Goal: Information Seeking & Learning: Learn about a topic

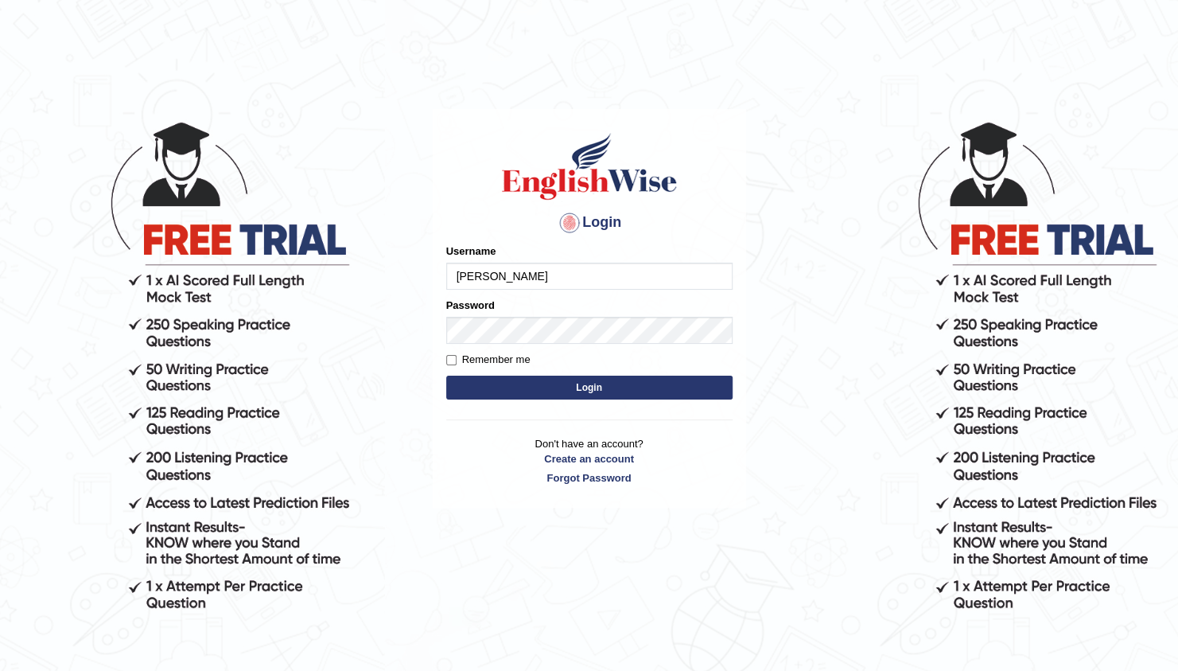
type input "balveen"
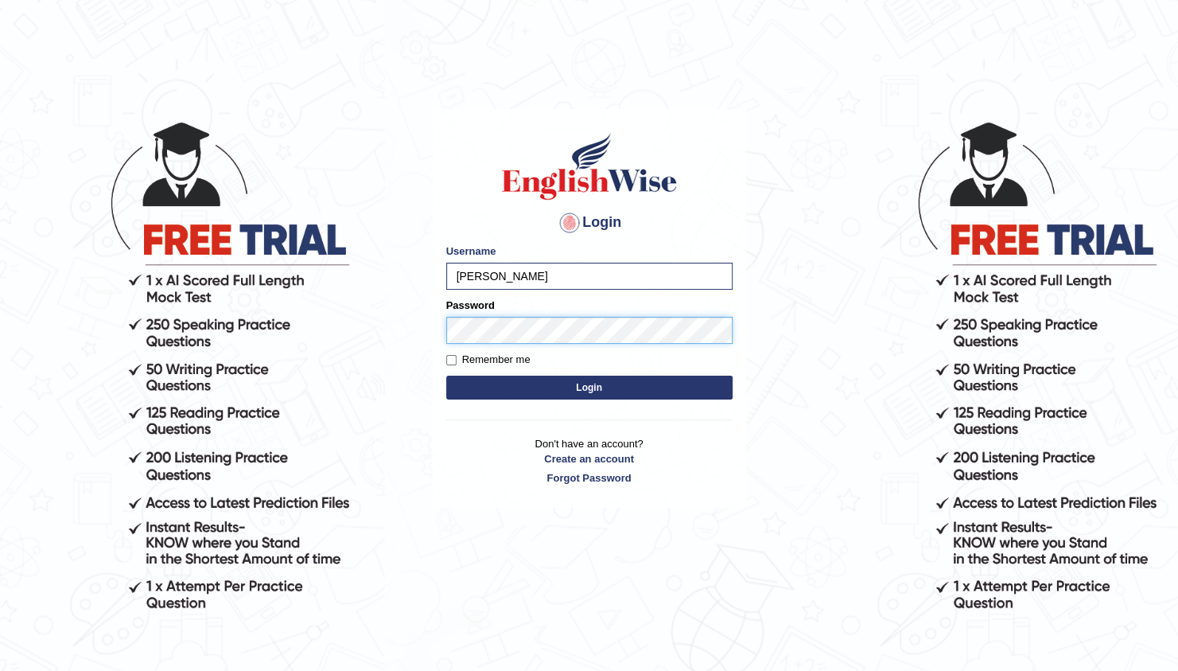
click at [446, 375] on button "Login" at bounding box center [589, 387] width 286 height 24
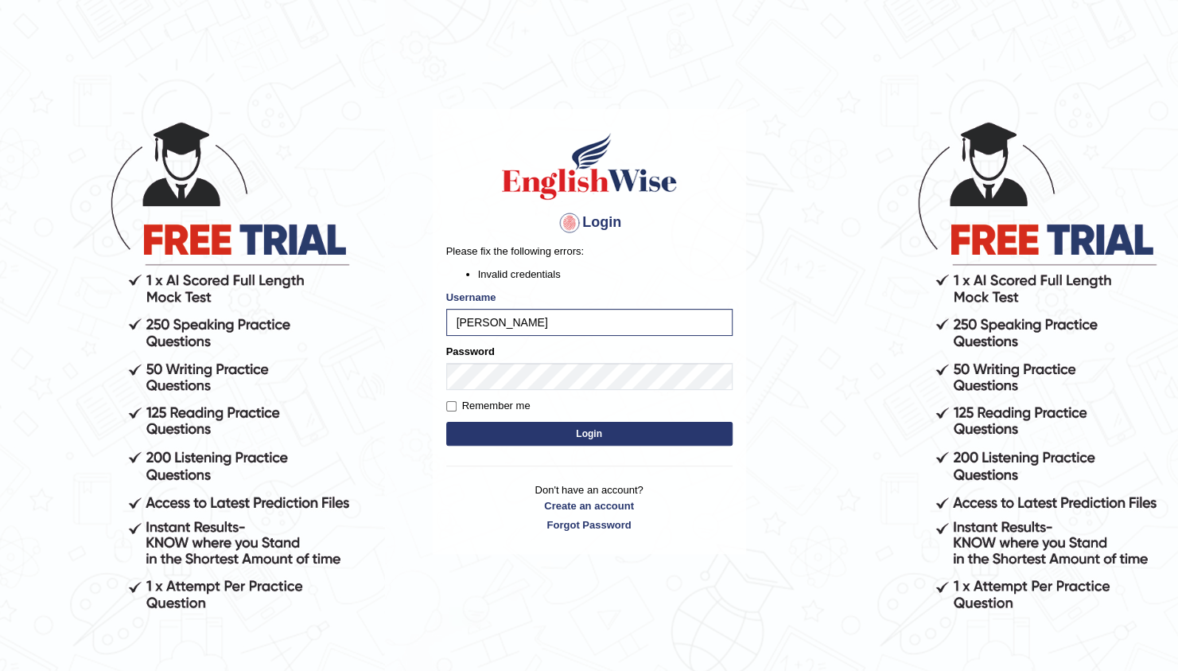
click at [352, 375] on body "Login Please fix the following errors: Invalid credentials Username [PERSON_NAM…" at bounding box center [589, 394] width 1178 height 671
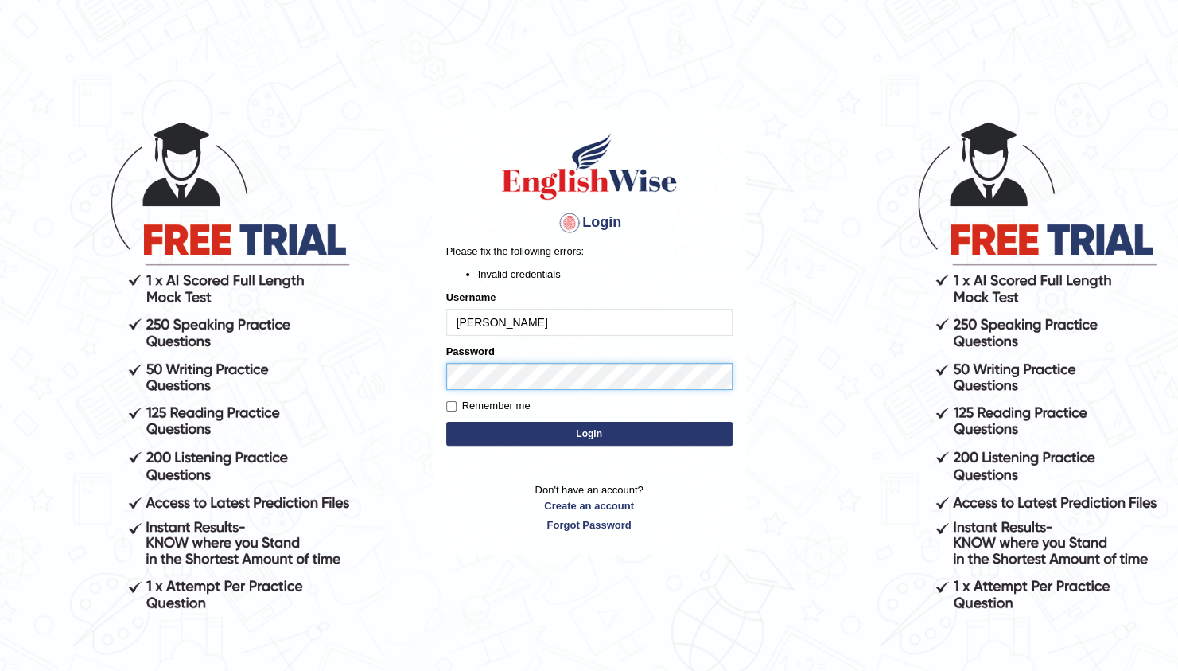
click at [212, 366] on body "Login Please fix the following errors: Invalid credentials Username balveen Pas…" at bounding box center [589, 394] width 1178 height 671
click at [446, 422] on button "Login" at bounding box center [589, 434] width 286 height 24
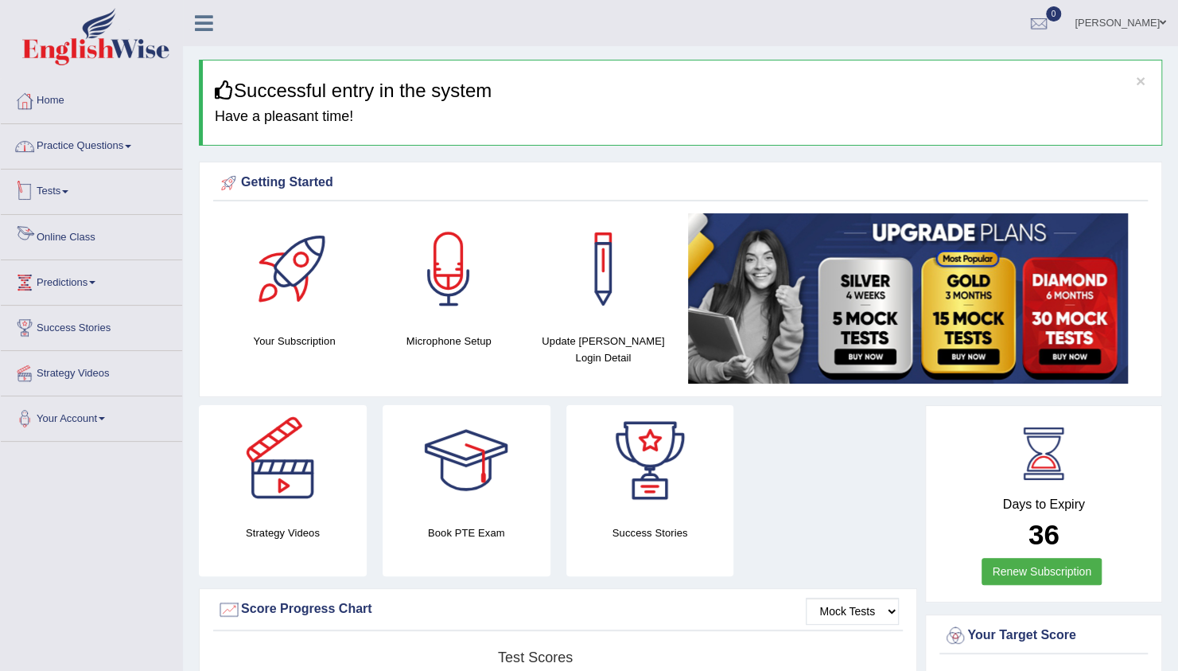
click at [87, 156] on link "Practice Questions" at bounding box center [91, 144] width 181 height 40
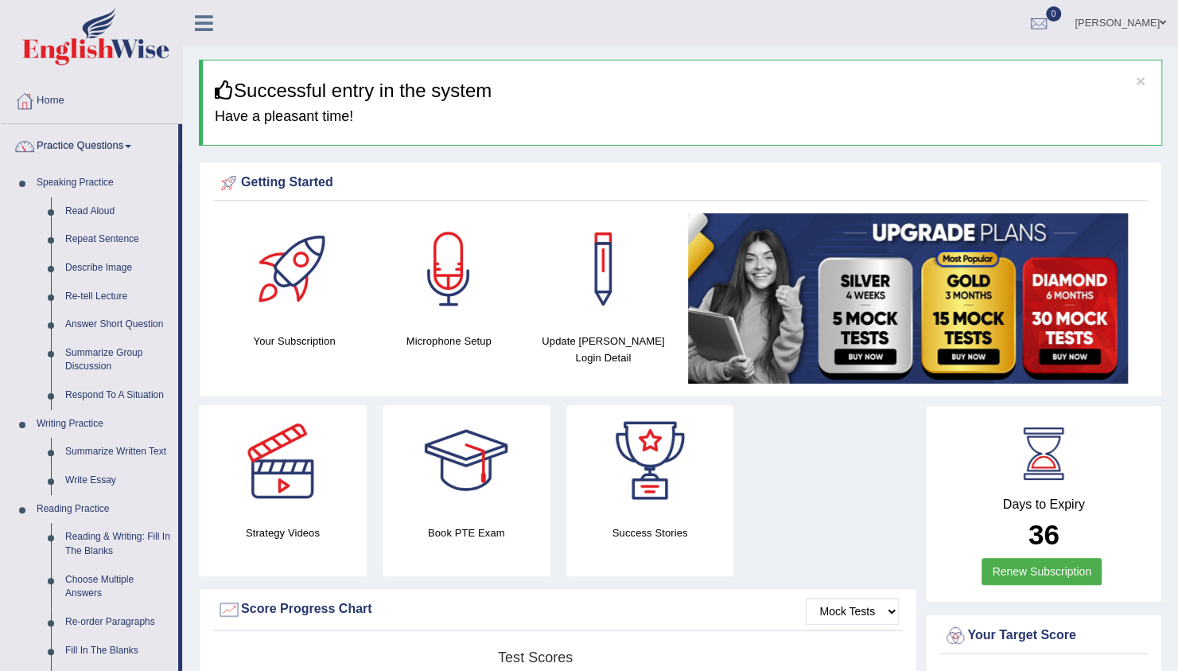
drag, startPoint x: 182, startPoint y: 347, endPoint x: 189, endPoint y: 456, distance: 109.2
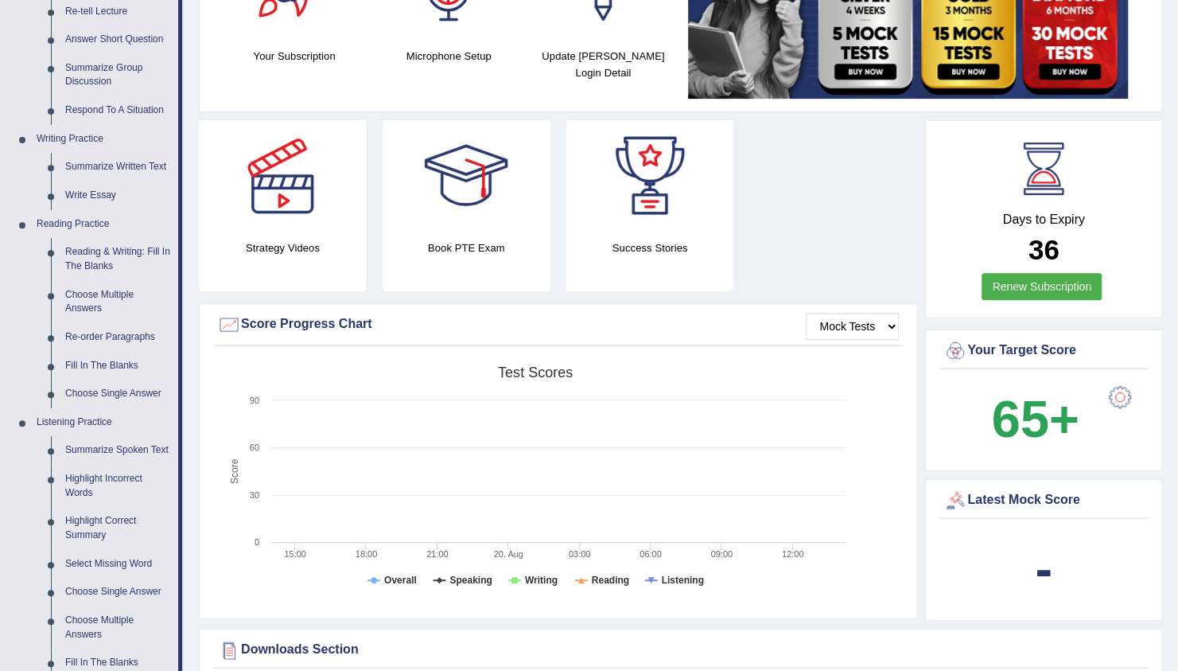
scroll to position [286, 0]
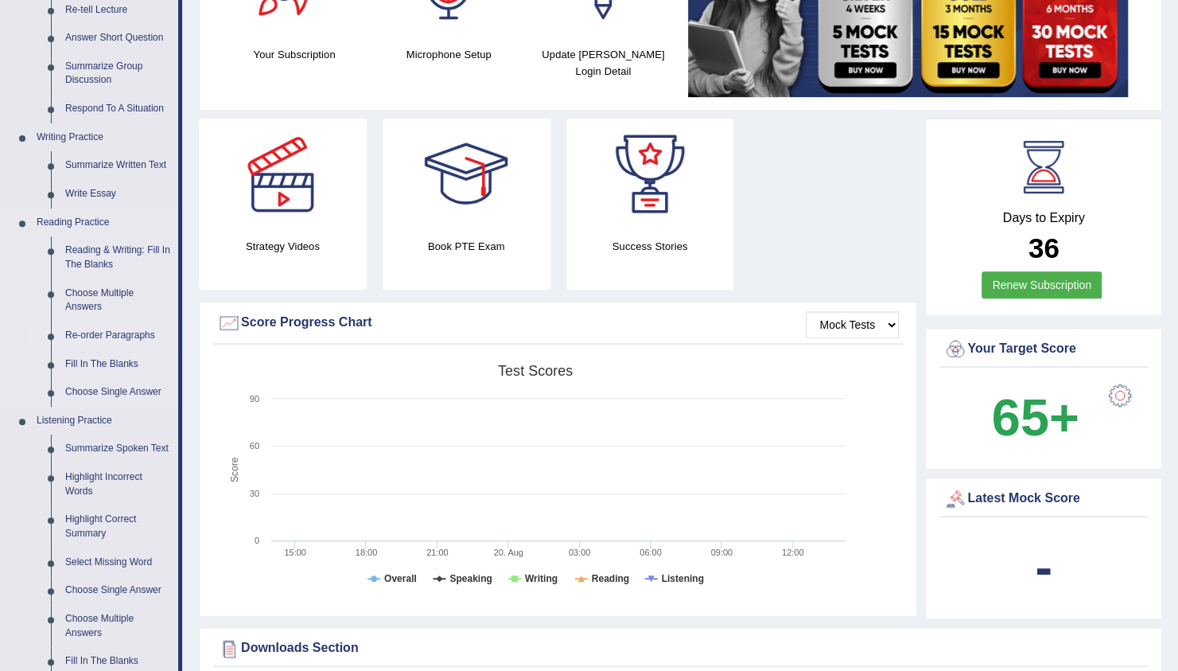
click at [119, 329] on link "Re-order Paragraphs" at bounding box center [118, 335] width 120 height 29
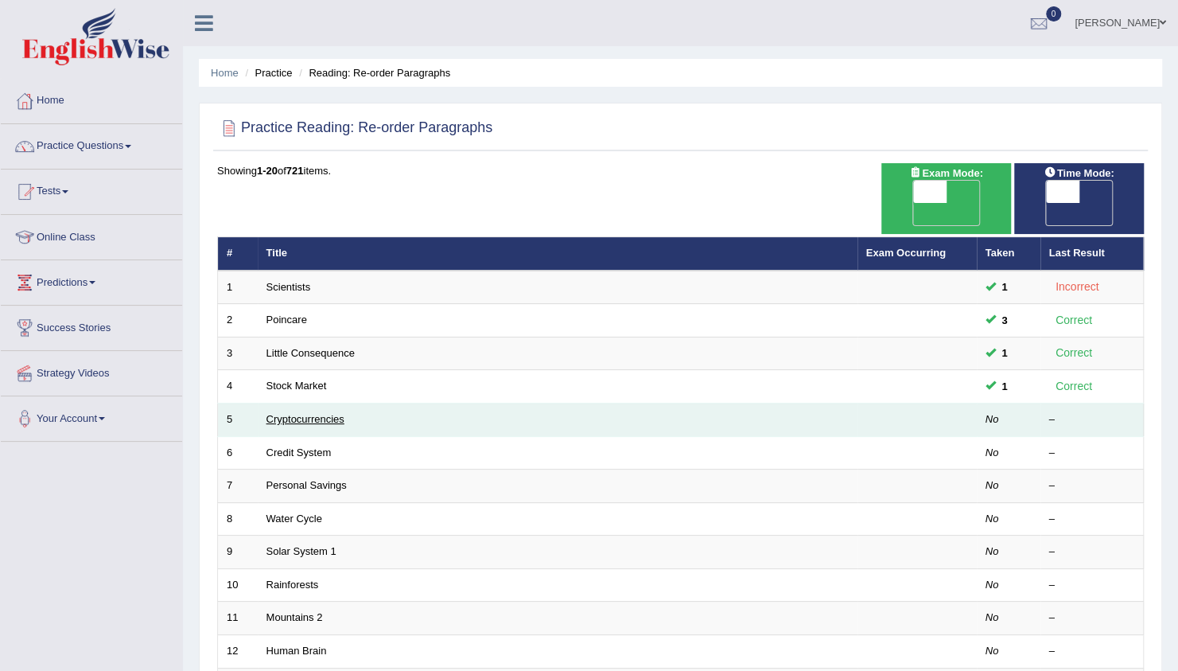
click at [305, 413] on link "Cryptocurrencies" at bounding box center [305, 419] width 78 height 12
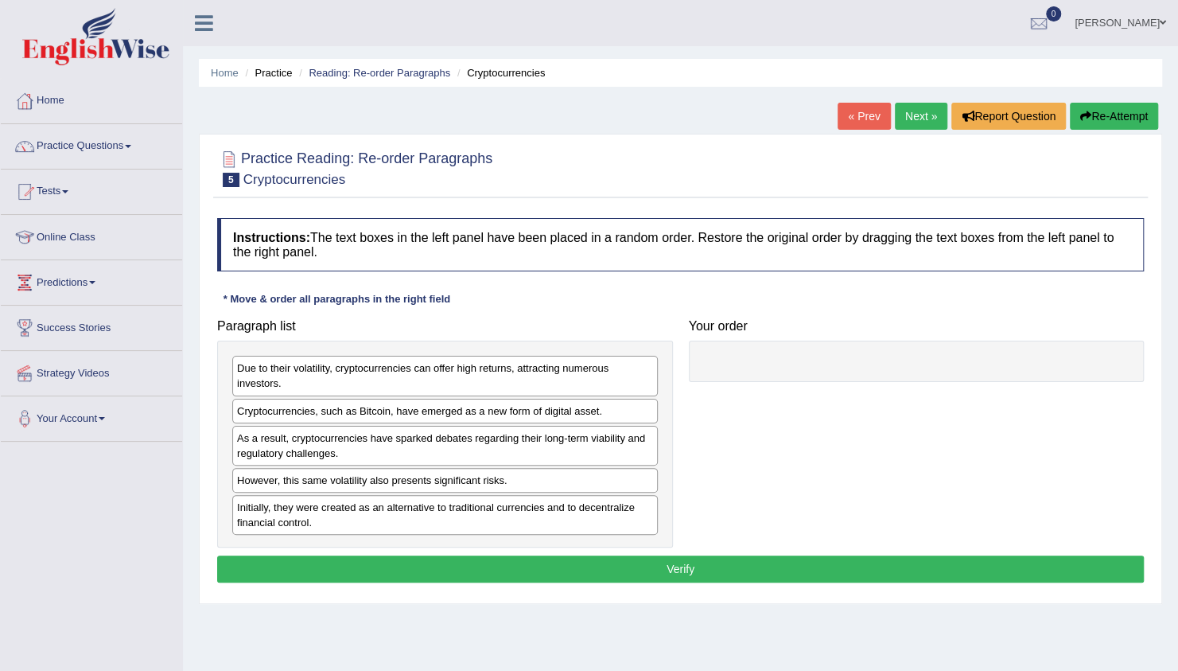
click at [633, 358] on div "Due to their volatility, cryptocurrencies can offer high returns, attracting nu…" at bounding box center [445, 376] width 426 height 40
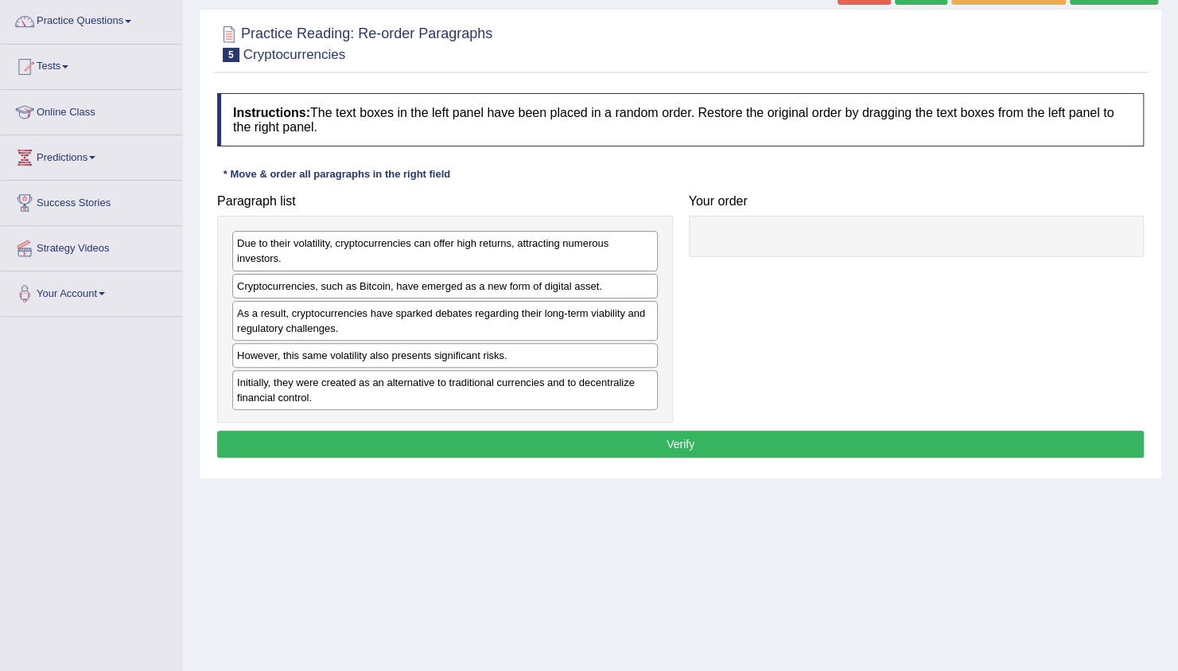
scroll to position [127, 0]
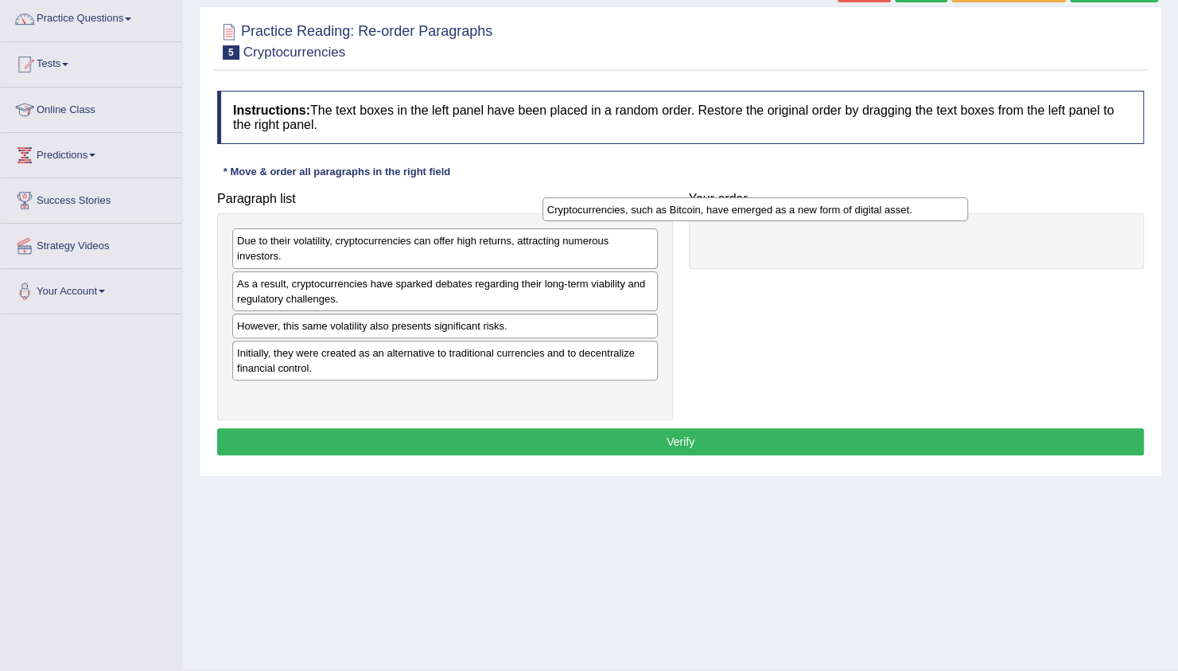
drag, startPoint x: 563, startPoint y: 282, endPoint x: 873, endPoint y: 210, distance: 318.4
click at [873, 210] on div "Cryptocurrencies, such as Bitcoin, have emerged as a new form of digital asset." at bounding box center [755, 209] width 426 height 24
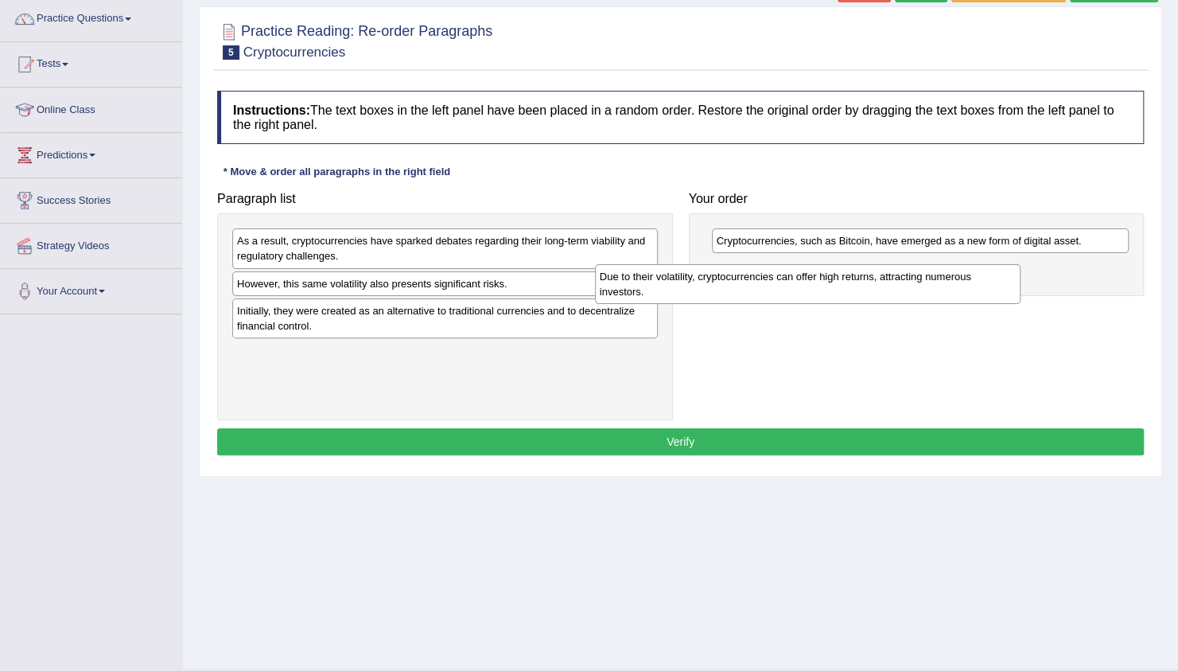
drag, startPoint x: 528, startPoint y: 246, endPoint x: 894, endPoint y: 282, distance: 367.6
click at [894, 282] on div "Due to their volatility, cryptocurrencies can offer high returns, attracting nu…" at bounding box center [808, 284] width 426 height 40
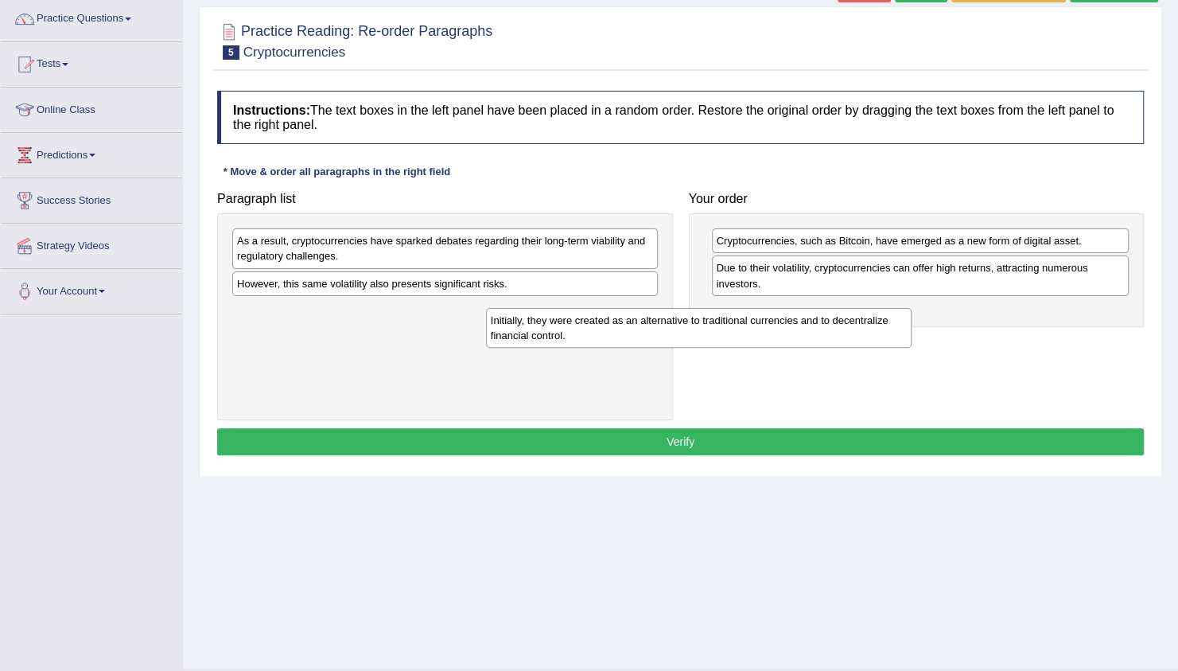
drag, startPoint x: 519, startPoint y: 317, endPoint x: 773, endPoint y: 328, distance: 254.0
click at [773, 328] on div "Initially, they were created as an alternative to traditional currencies and to…" at bounding box center [699, 328] width 426 height 40
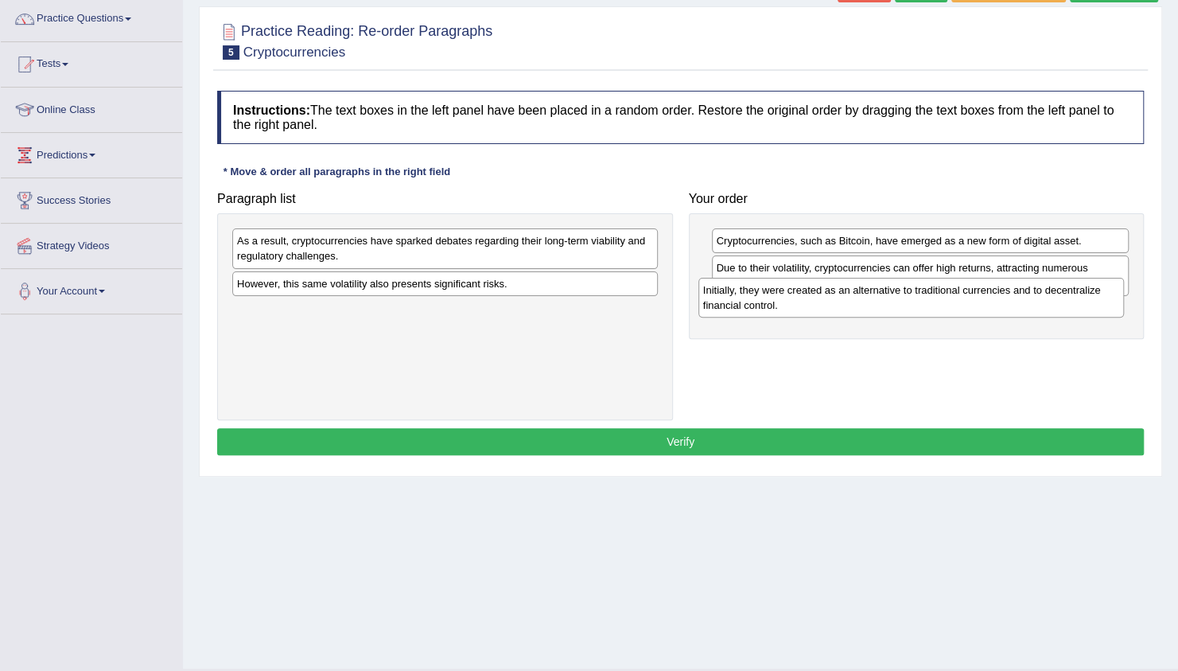
drag, startPoint x: 470, startPoint y: 317, endPoint x: 936, endPoint y: 297, distance: 466.5
click at [936, 297] on div "Initially, they were created as an alternative to traditional currencies and to…" at bounding box center [911, 298] width 426 height 40
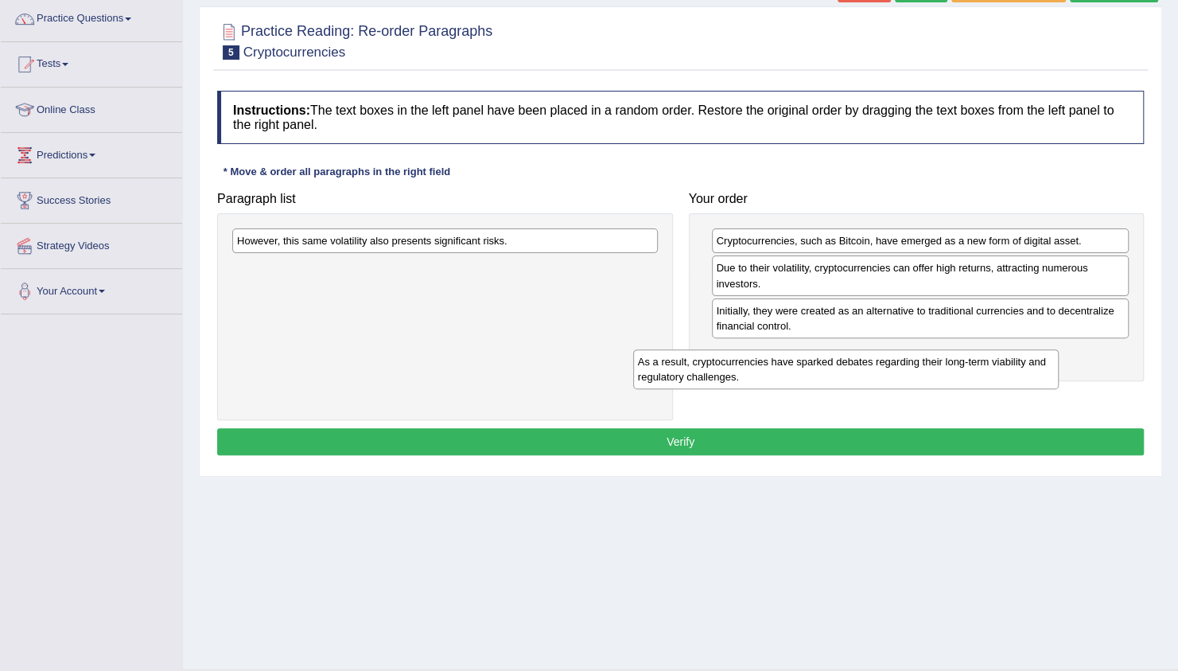
drag, startPoint x: 461, startPoint y: 253, endPoint x: 861, endPoint y: 374, distance: 418.7
click at [861, 374] on div "As a result, cryptocurrencies have sparked debates regarding their long-term vi…" at bounding box center [846, 369] width 426 height 40
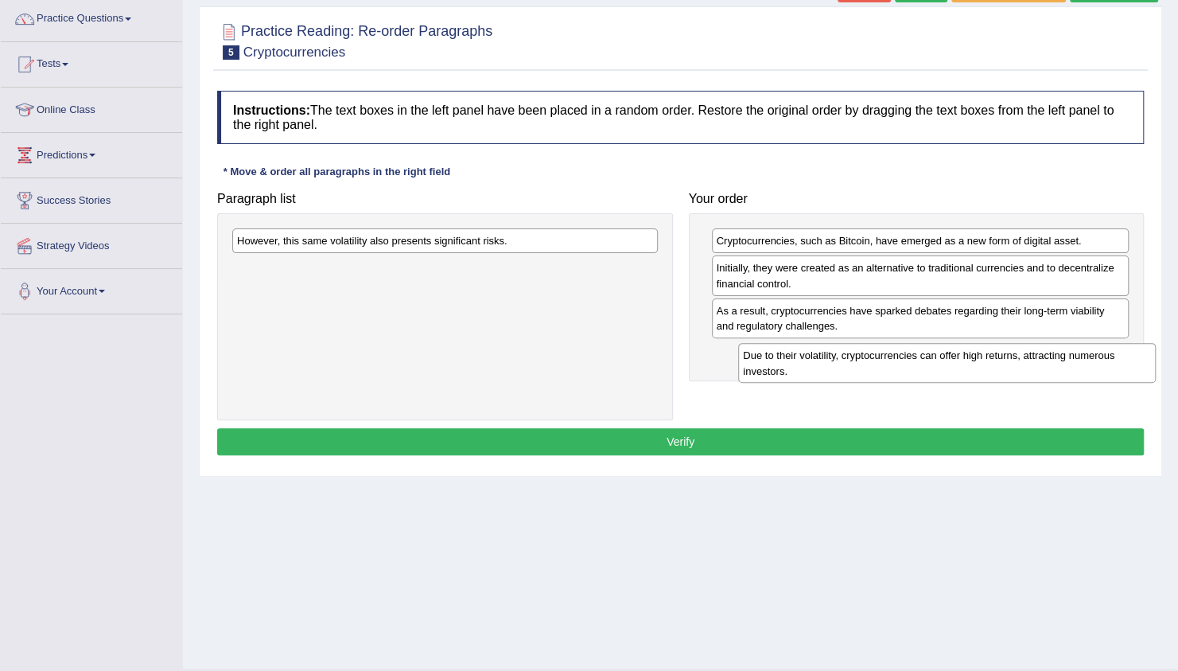
drag, startPoint x: 737, startPoint y: 274, endPoint x: 764, endPoint y: 363, distance: 93.1
click at [764, 363] on div "Due to their volatility, cryptocurrencies can offer high returns, attracting nu…" at bounding box center [947, 363] width 418 height 40
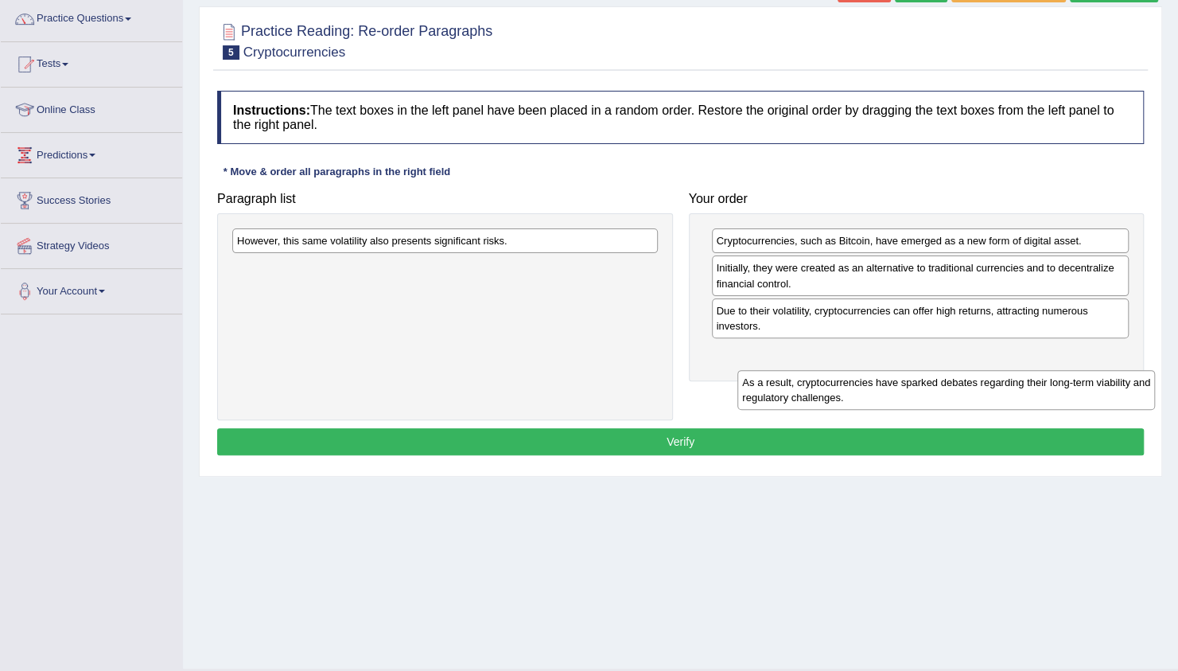
drag, startPoint x: 773, startPoint y: 318, endPoint x: 799, endPoint y: 391, distance: 77.7
click at [799, 391] on div "As a result, cryptocurrencies have sparked debates regarding their long-term vi…" at bounding box center [946, 390] width 418 height 40
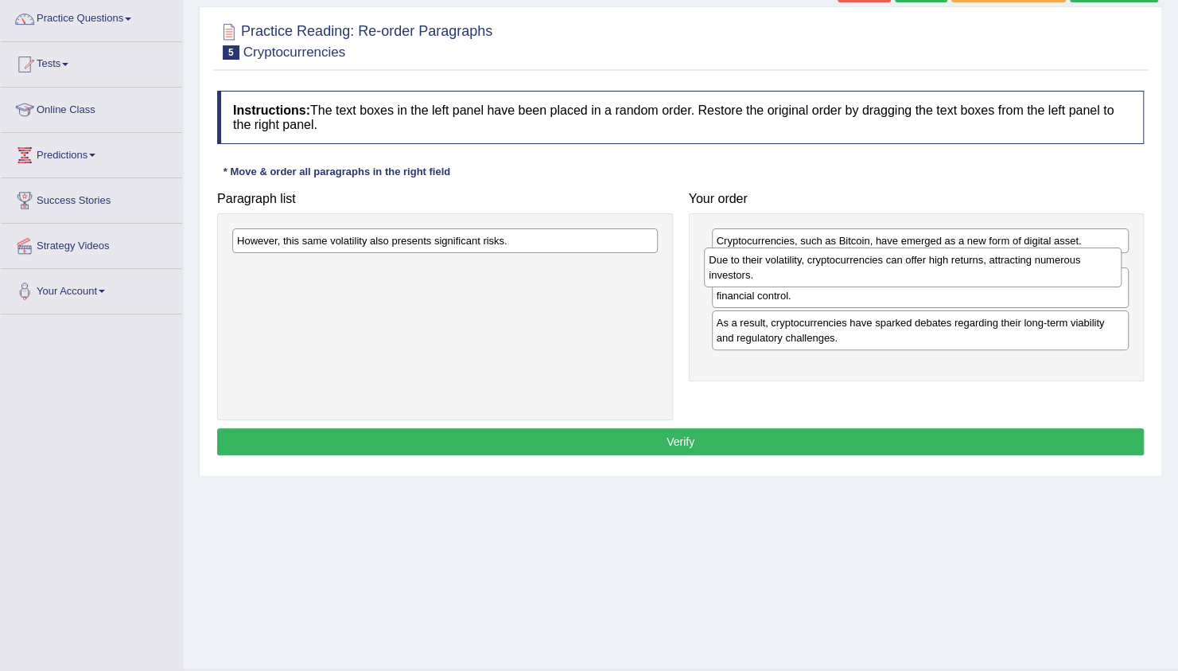
drag, startPoint x: 760, startPoint y: 321, endPoint x: 753, endPoint y: 272, distance: 49.8
click at [753, 272] on div "Due to their volatility, cryptocurrencies can offer high returns, attracting nu…" at bounding box center [913, 267] width 418 height 40
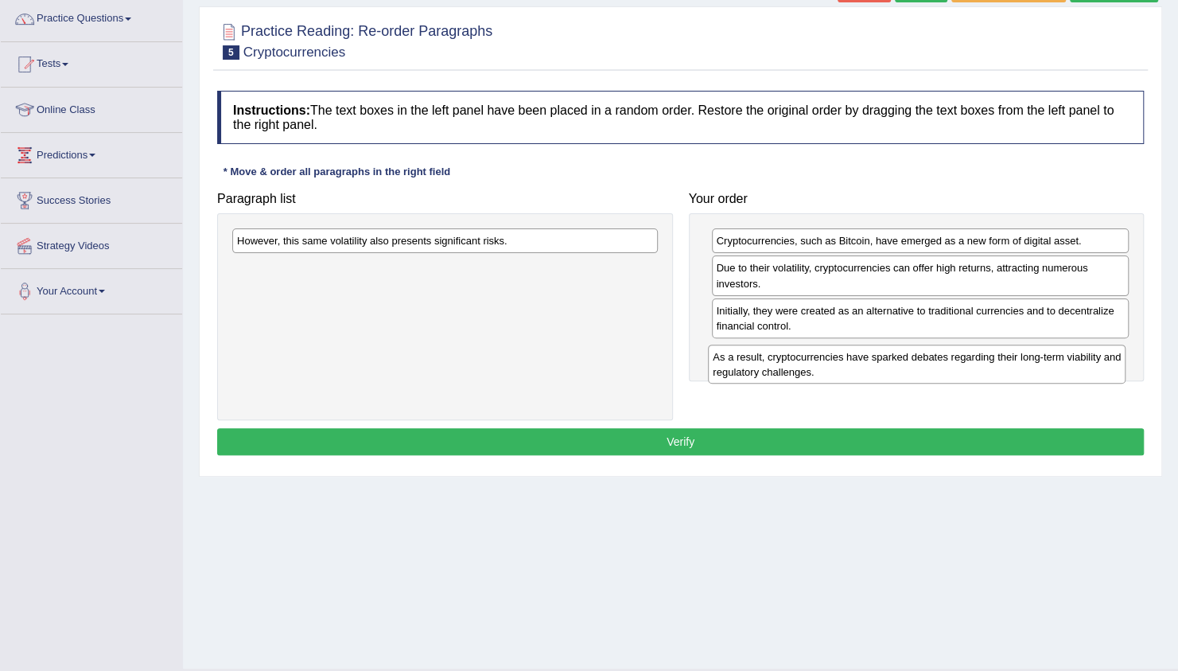
click at [751, 352] on div "As a result, cryptocurrencies have sparked debates regarding their long-term vi…" at bounding box center [917, 364] width 418 height 40
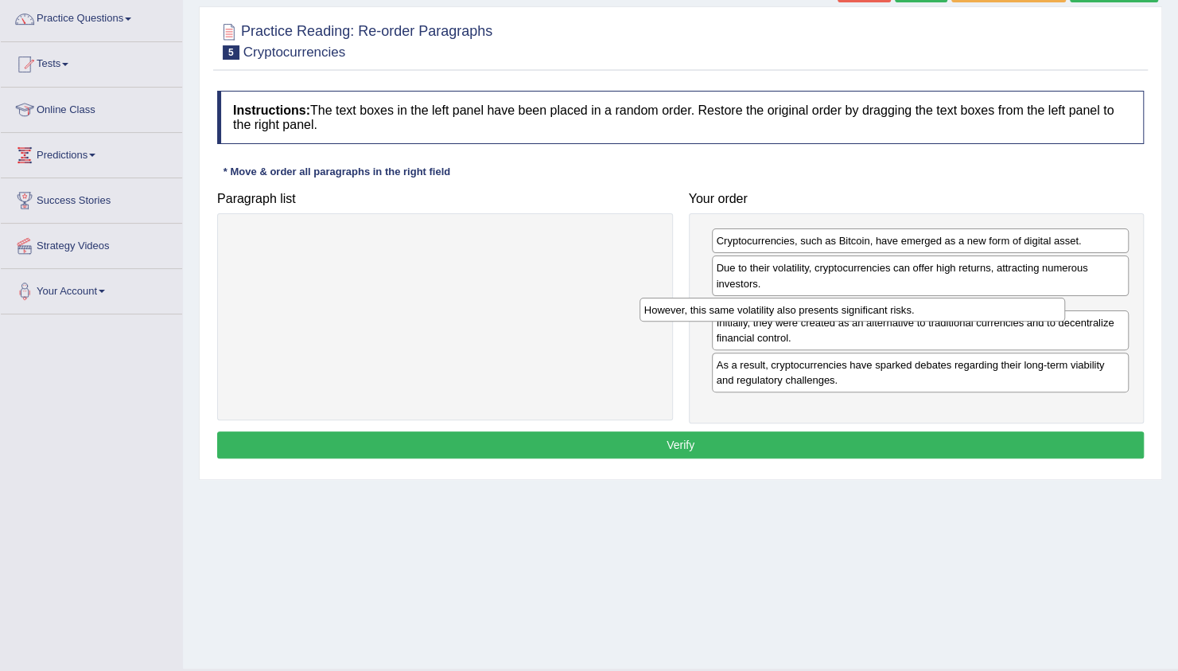
drag, startPoint x: 472, startPoint y: 240, endPoint x: 883, endPoint y: 309, distance: 416.2
click at [883, 309] on div "However, this same volatility also presents significant risks." at bounding box center [853, 309] width 426 height 24
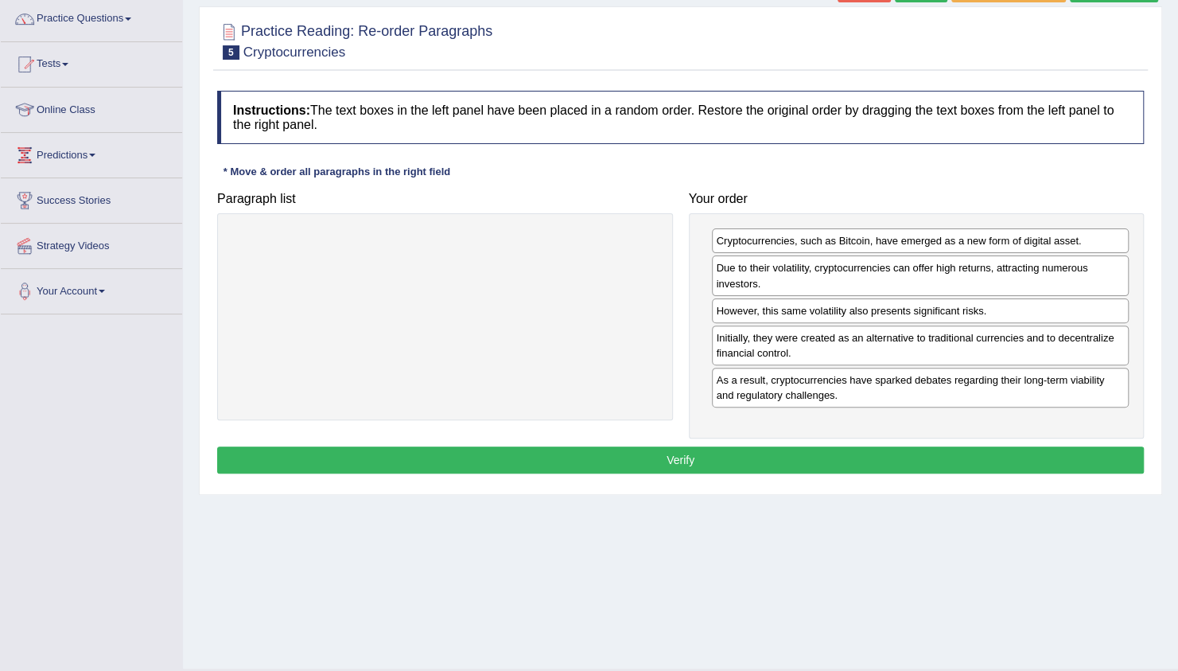
click at [768, 447] on button "Verify" at bounding box center [680, 459] width 927 height 27
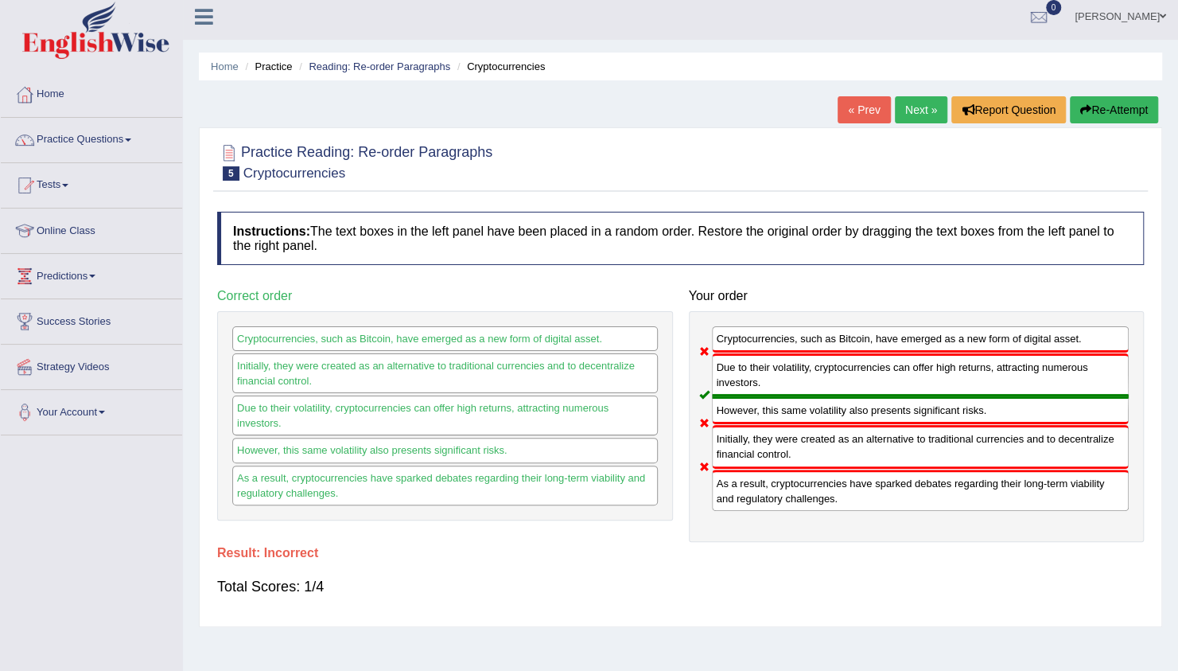
scroll to position [0, 0]
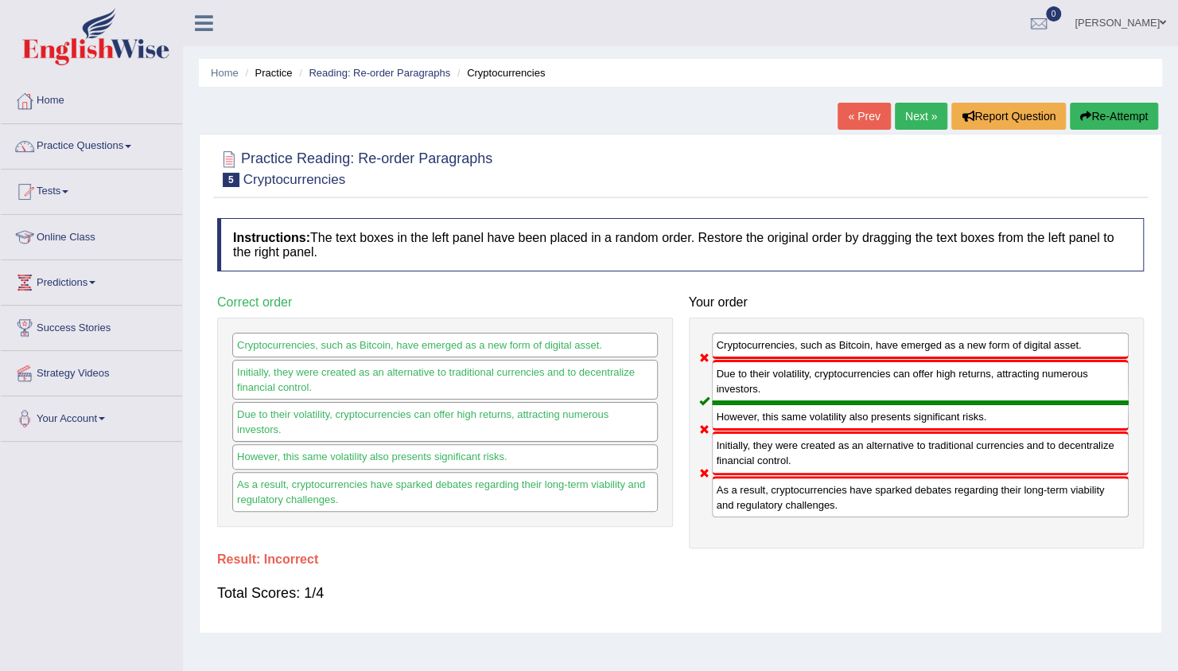
click at [931, 113] on link "Next »" at bounding box center [921, 116] width 52 height 27
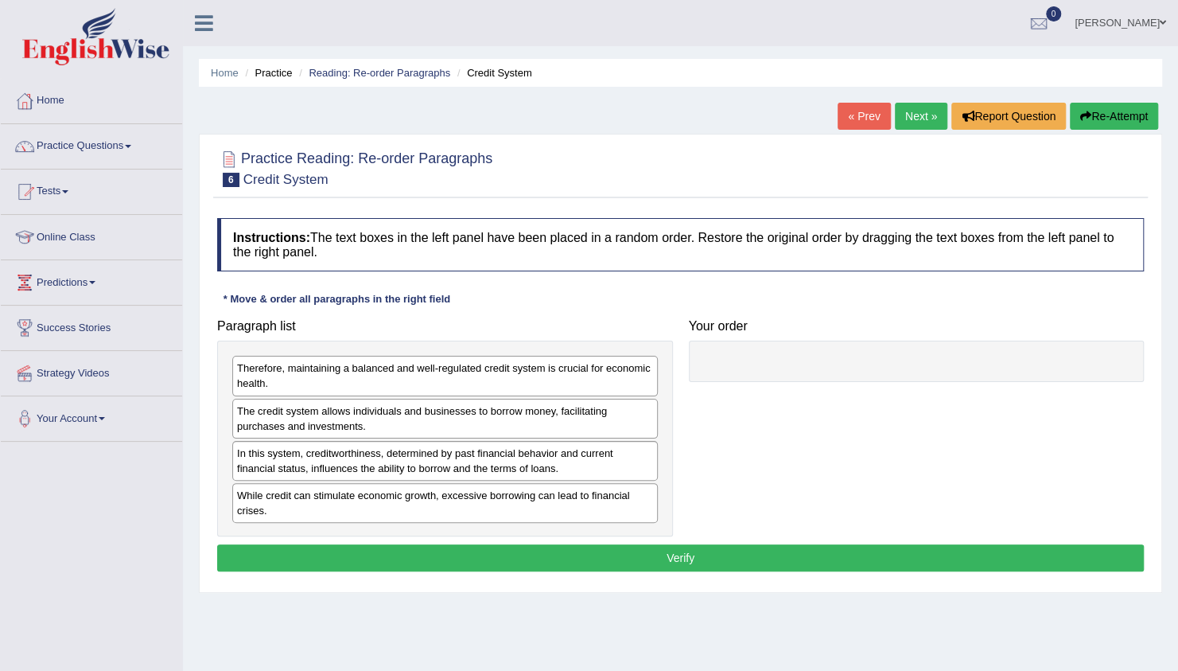
click at [815, 453] on div "Paragraph list Therefore, maintaining a balanced and well-regulated credit syst…" at bounding box center [680, 423] width 943 height 225
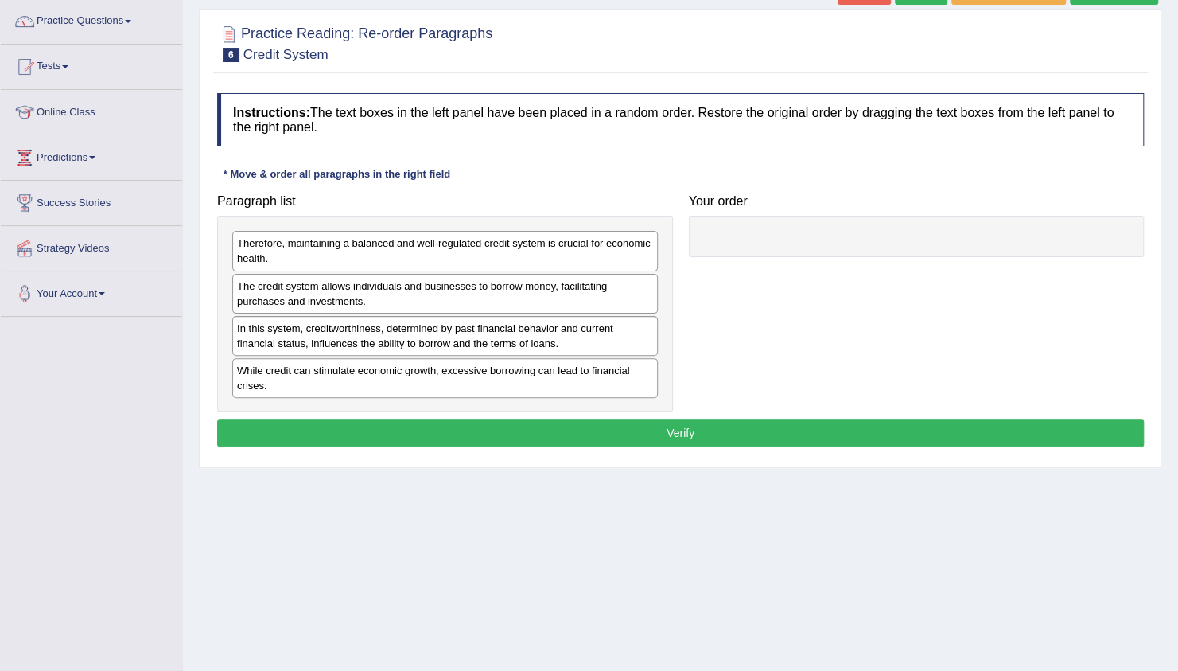
scroll to position [127, 0]
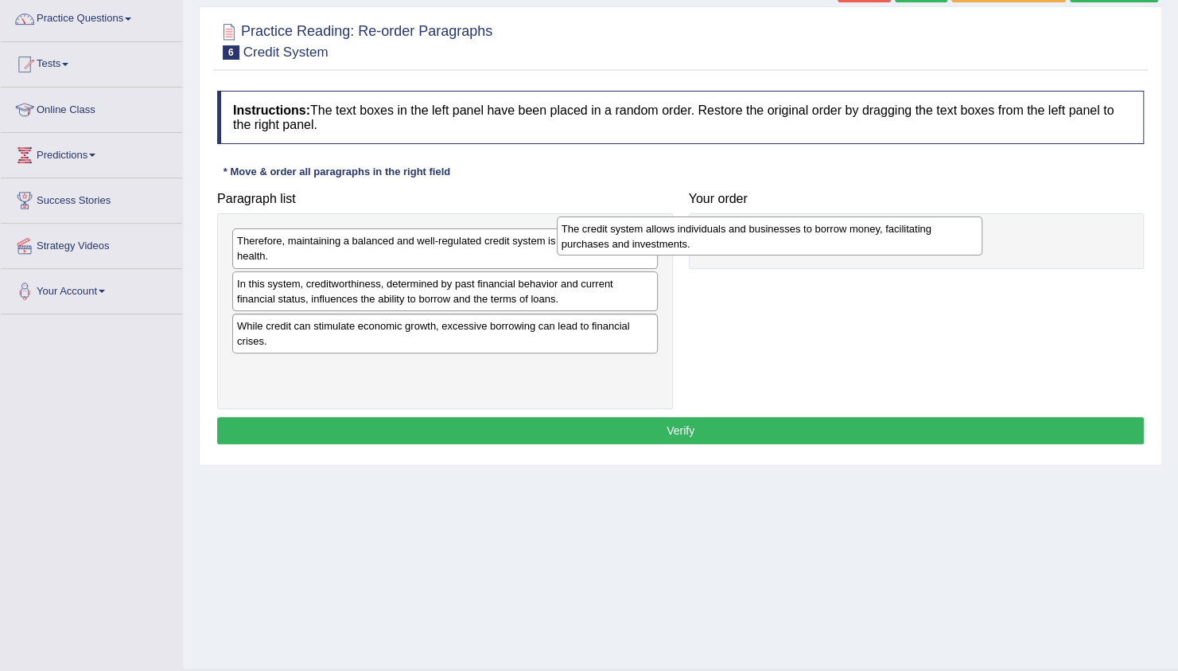
drag, startPoint x: 371, startPoint y: 301, endPoint x: 735, endPoint y: 243, distance: 368.0
click at [735, 243] on div "The credit system allows individuals and businesses to borrow money, facilitati…" at bounding box center [770, 236] width 426 height 40
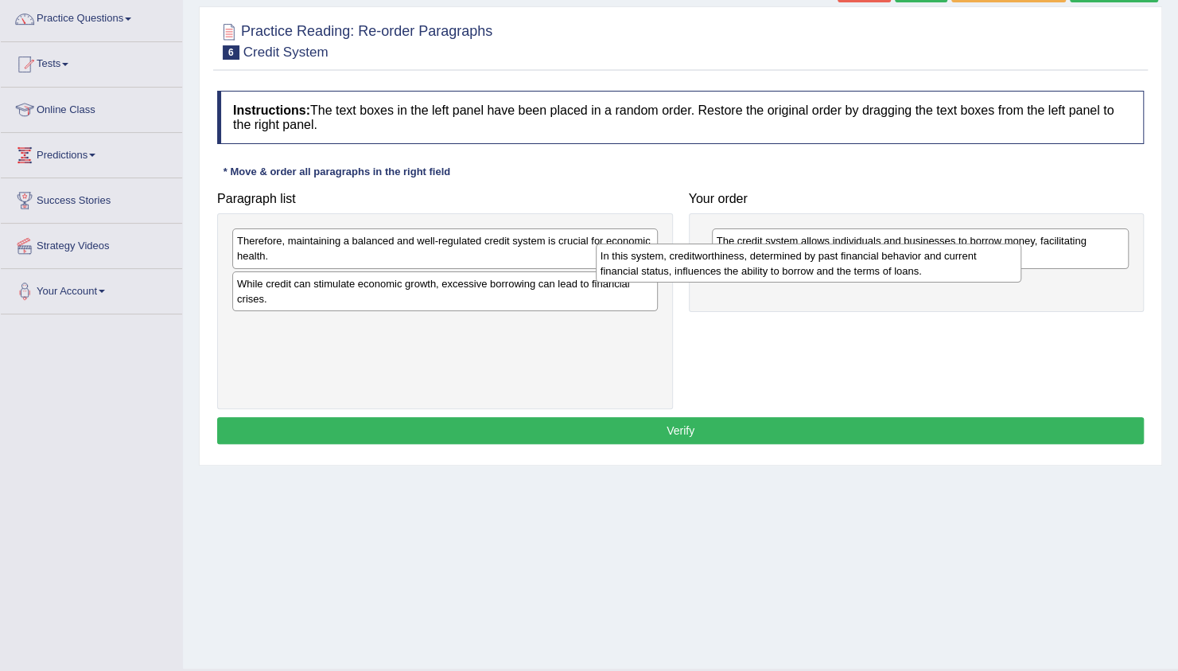
drag, startPoint x: 476, startPoint y: 278, endPoint x: 842, endPoint y: 253, distance: 366.0
click at [842, 253] on div "In this system, creditworthiness, determined by past financial behavior and cur…" at bounding box center [809, 263] width 426 height 40
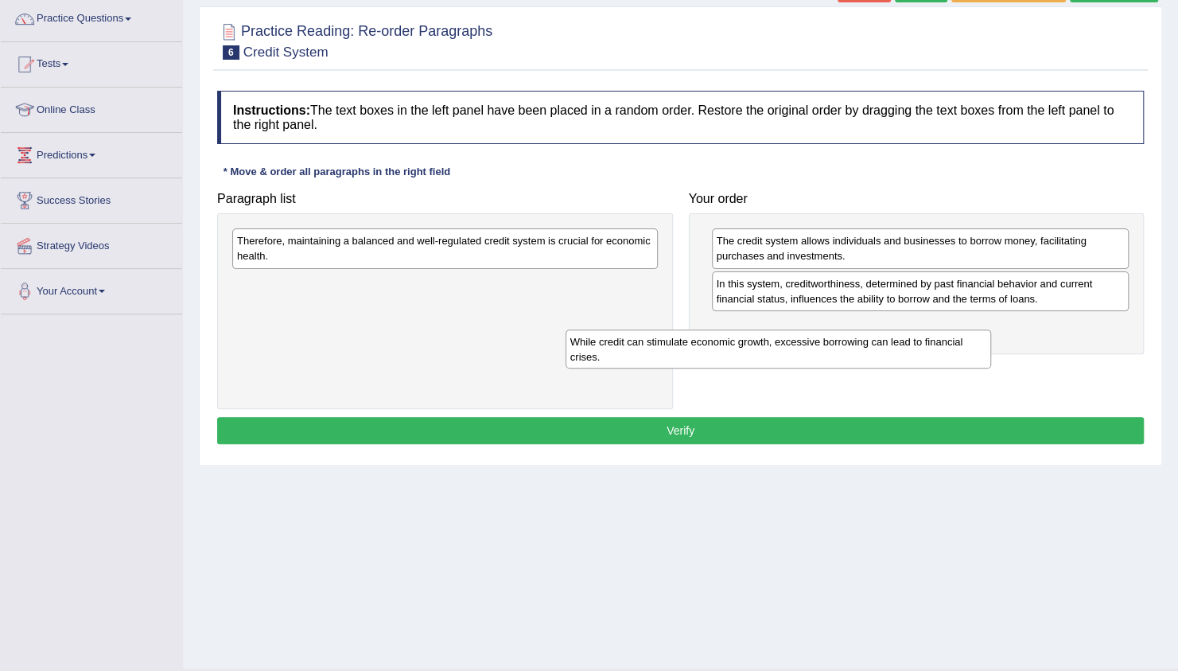
drag, startPoint x: 535, startPoint y: 291, endPoint x: 888, endPoint y: 350, distance: 358.0
click at [888, 350] on div "While credit can stimulate economic growth, excessive borrowing can lead to fin…" at bounding box center [779, 349] width 426 height 40
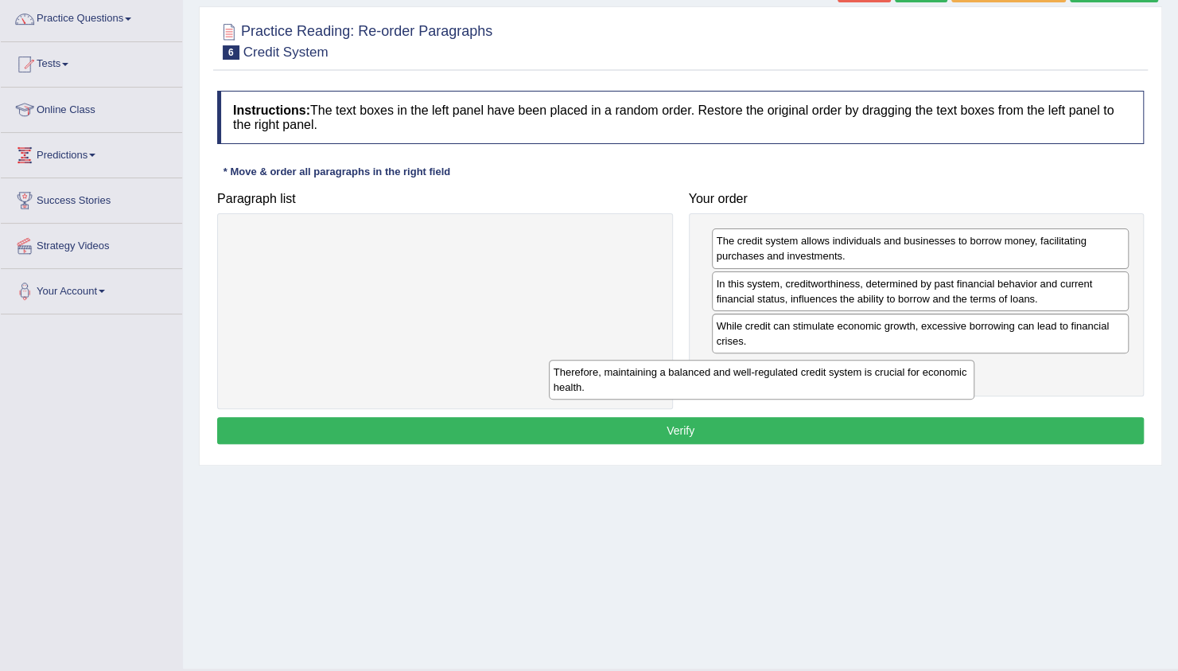
drag, startPoint x: 510, startPoint y: 246, endPoint x: 828, endPoint y: 377, distance: 344.2
click at [828, 377] on div "Therefore, maintaining a balanced and well-regulated credit system is crucial f…" at bounding box center [762, 380] width 426 height 40
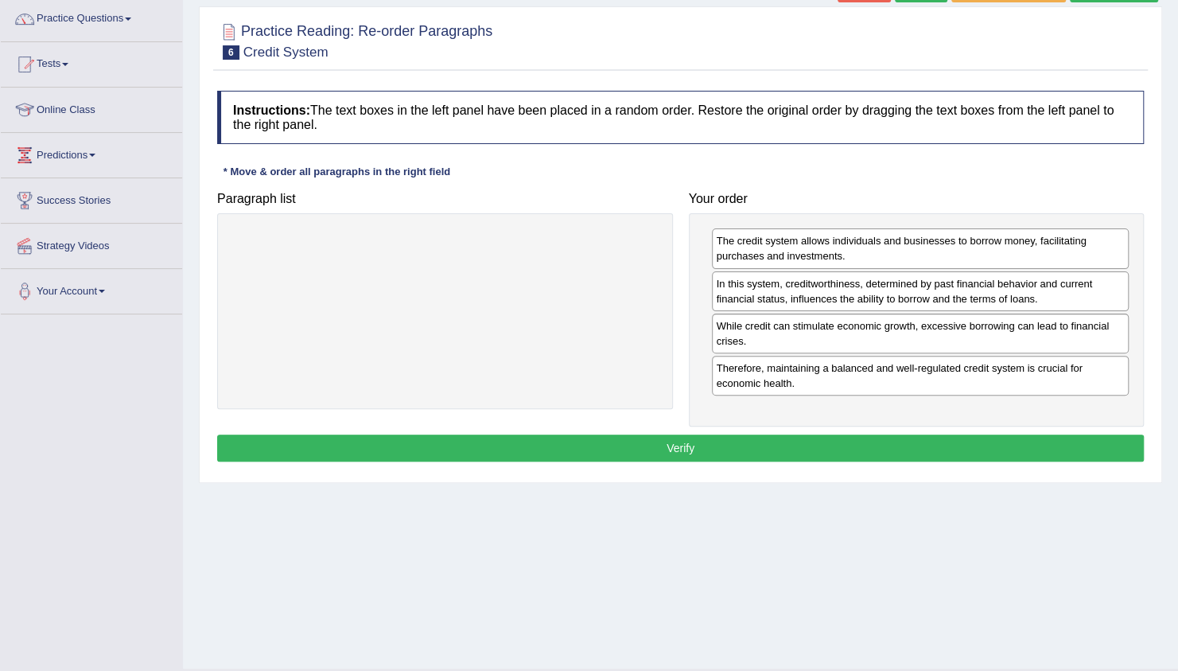
click at [830, 443] on button "Verify" at bounding box center [680, 447] width 927 height 27
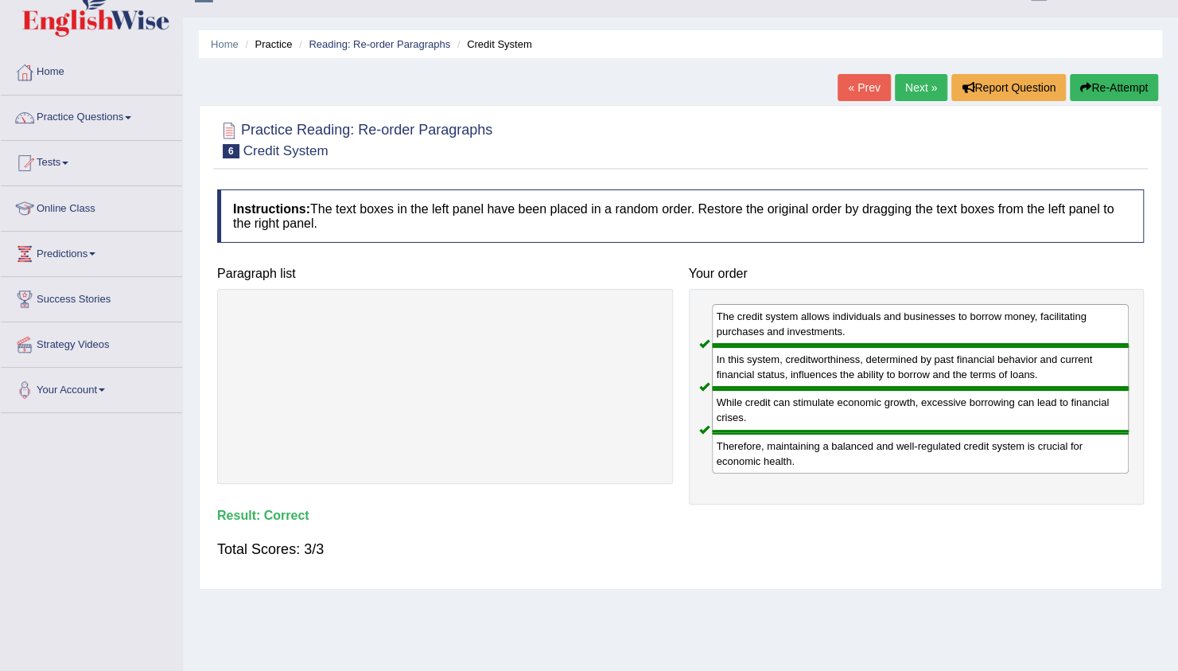
scroll to position [0, 0]
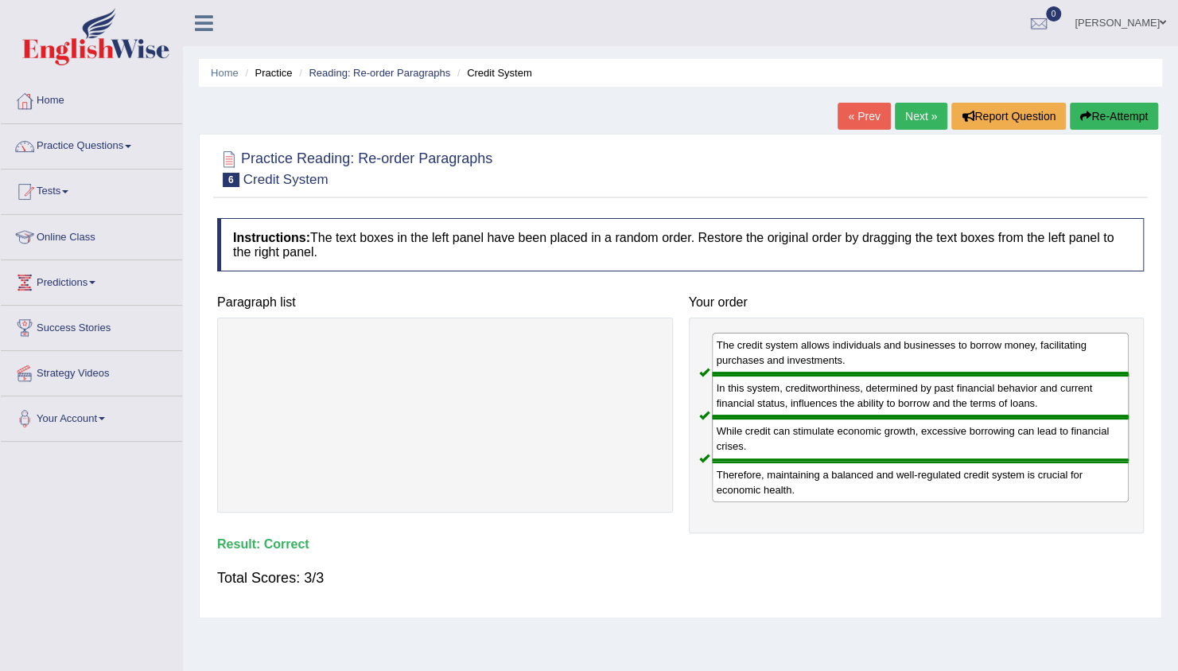
click at [920, 108] on link "Next »" at bounding box center [921, 116] width 52 height 27
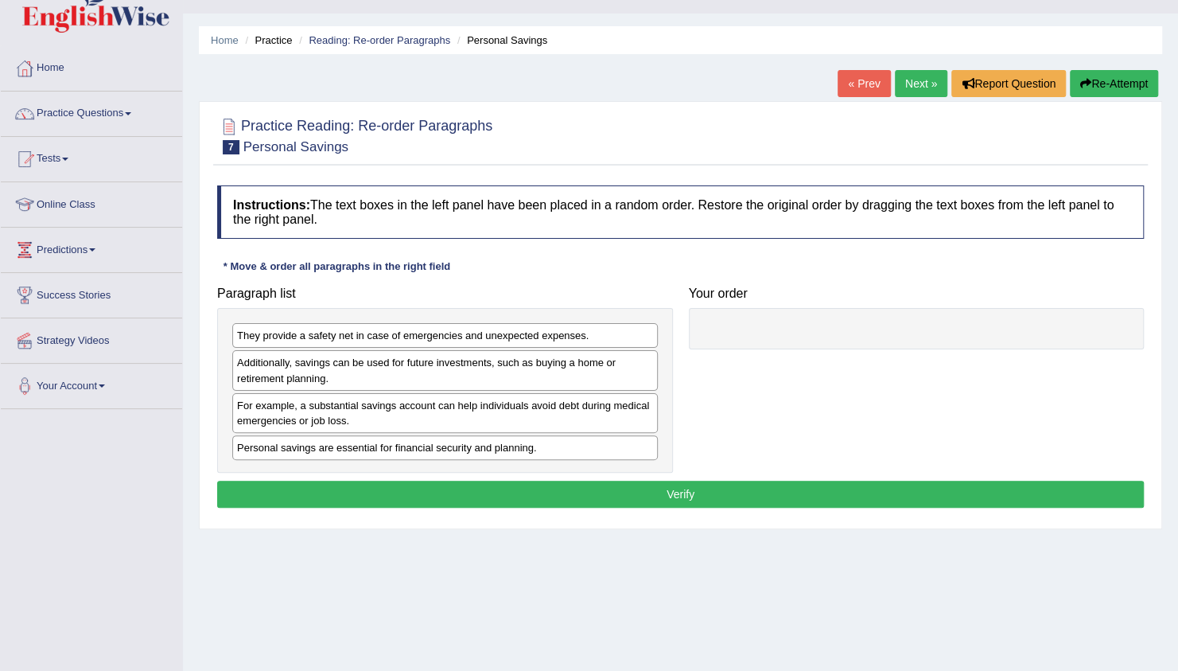
click at [625, 542] on div "Home Practice Reading: Re-order Paragraphs Personal Savings « Prev Next » Repor…" at bounding box center [680, 364] width 995 height 795
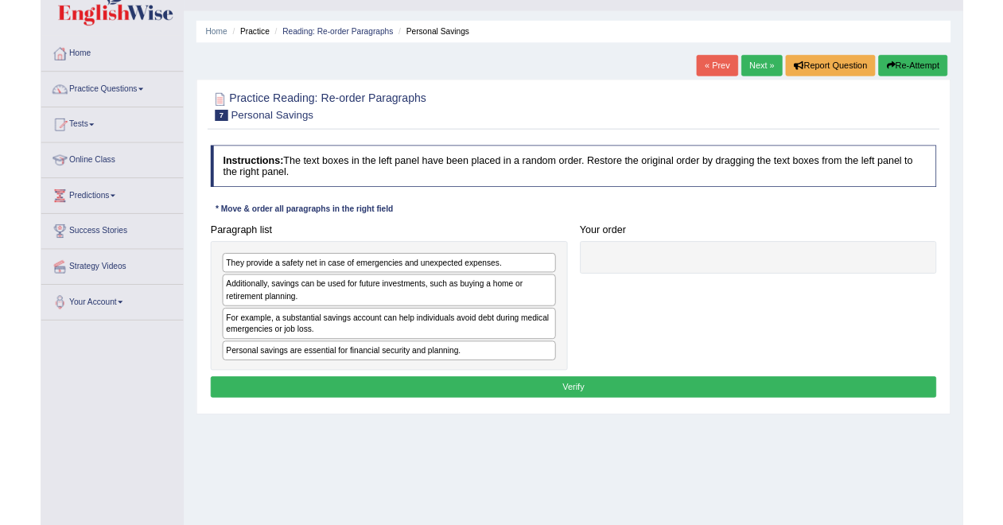
scroll to position [64, 0]
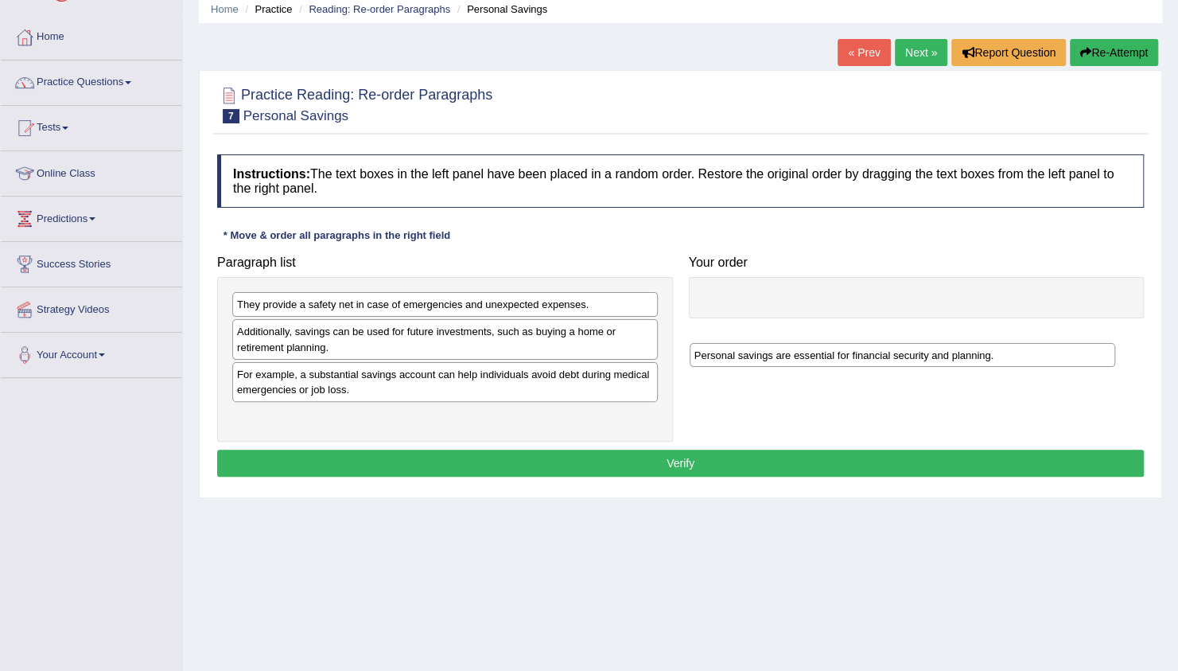
drag, startPoint x: 317, startPoint y: 414, endPoint x: 760, endPoint y: 326, distance: 452.5
click at [760, 343] on div "Personal savings are essential for financial security and planning." at bounding box center [903, 355] width 426 height 24
drag, startPoint x: 423, startPoint y: 417, endPoint x: 888, endPoint y: 283, distance: 484.1
click at [888, 285] on div "Personal savings are essential for financial security and planning." at bounding box center [923, 297] width 426 height 24
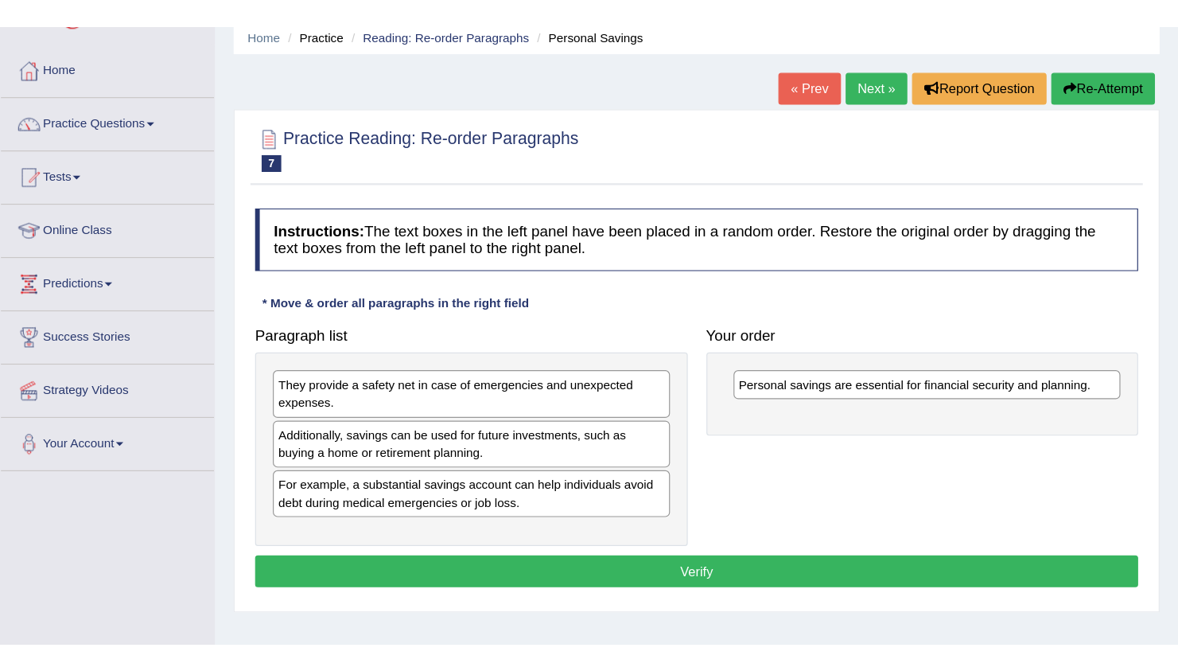
scroll to position [8, 0]
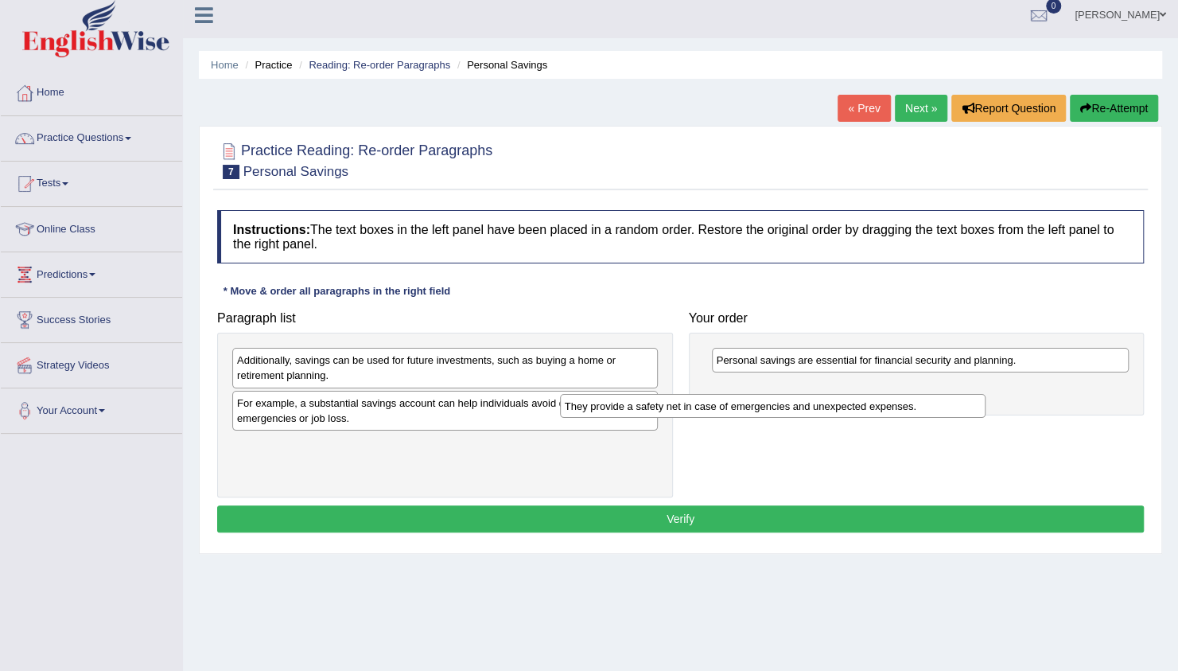
drag, startPoint x: 437, startPoint y: 353, endPoint x: 788, endPoint y: 402, distance: 354.2
click at [788, 402] on div "They provide a safety net in case of emergencies and unexpected expenses." at bounding box center [773, 406] width 426 height 24
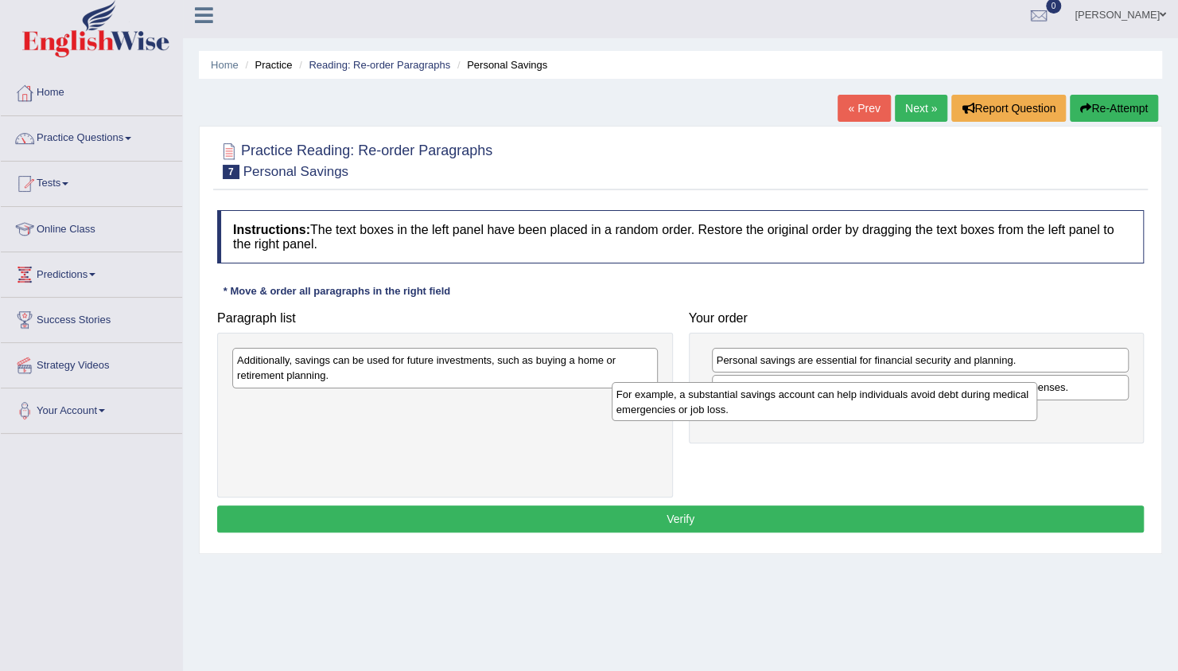
drag, startPoint x: 383, startPoint y: 409, endPoint x: 764, endPoint y: 402, distance: 381.1
click at [764, 402] on div "For example, a substantial savings account can help individuals avoid debt duri…" at bounding box center [825, 402] width 426 height 40
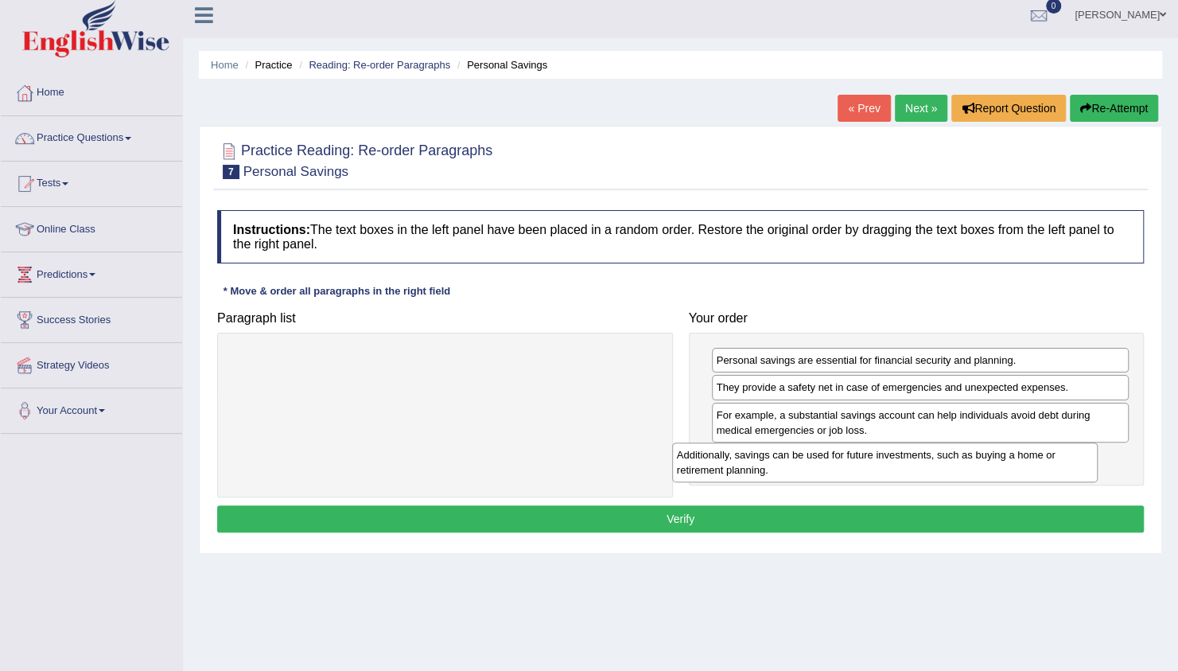
drag, startPoint x: 519, startPoint y: 387, endPoint x: 881, endPoint y: 461, distance: 369.4
click at [881, 461] on div "Additionally, savings can be used for future investments, such as buying a home…" at bounding box center [885, 462] width 426 height 40
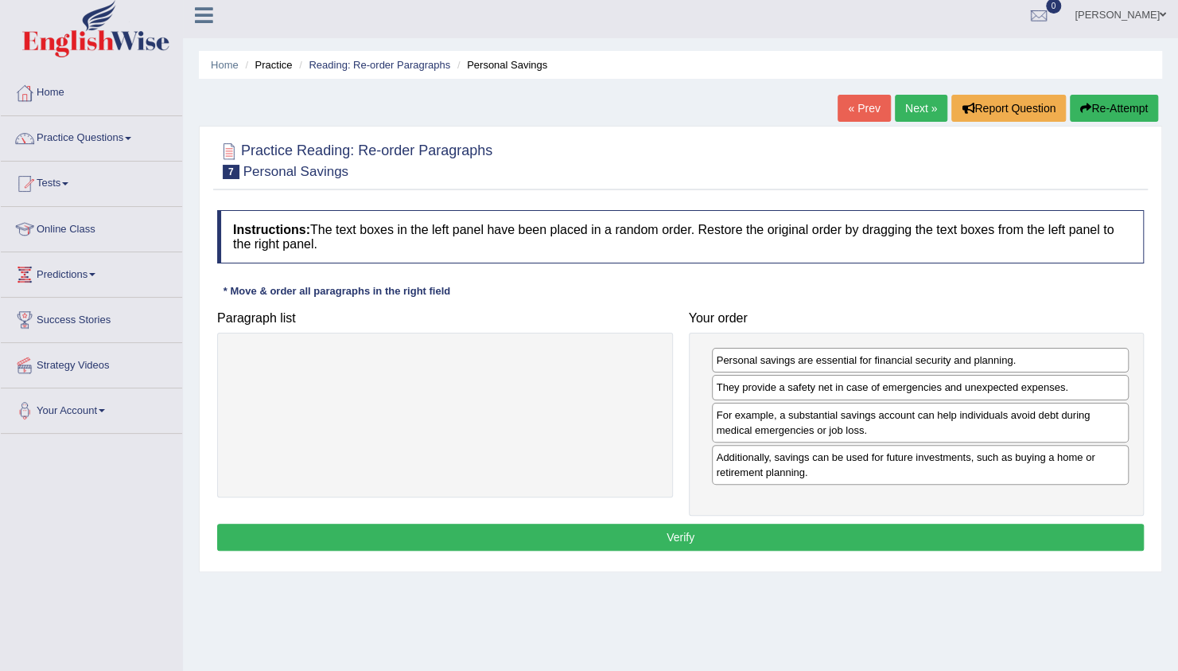
click at [732, 538] on button "Verify" at bounding box center [680, 536] width 927 height 27
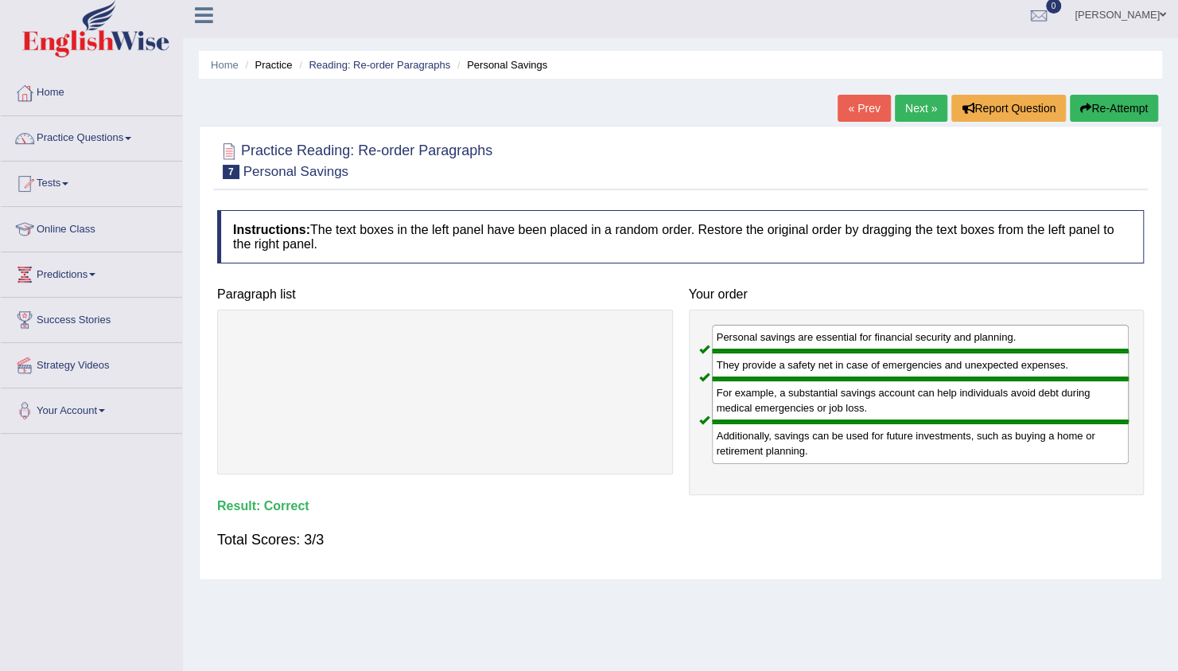
click at [924, 115] on link "Next »" at bounding box center [921, 108] width 52 height 27
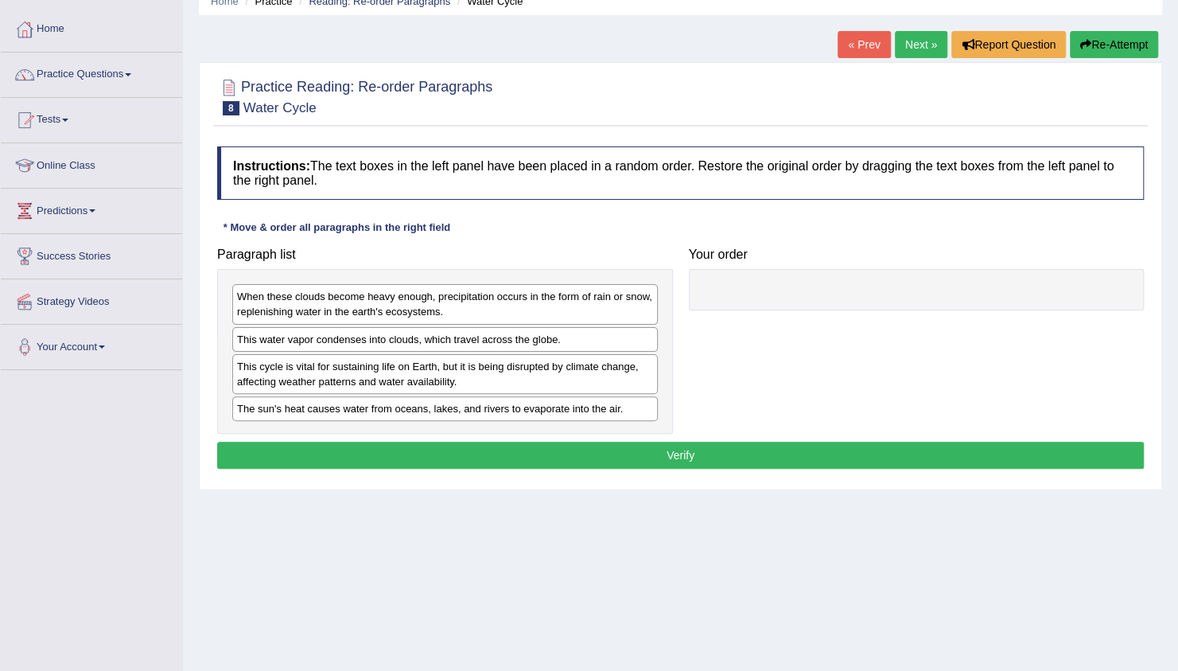
scroll to position [95, 0]
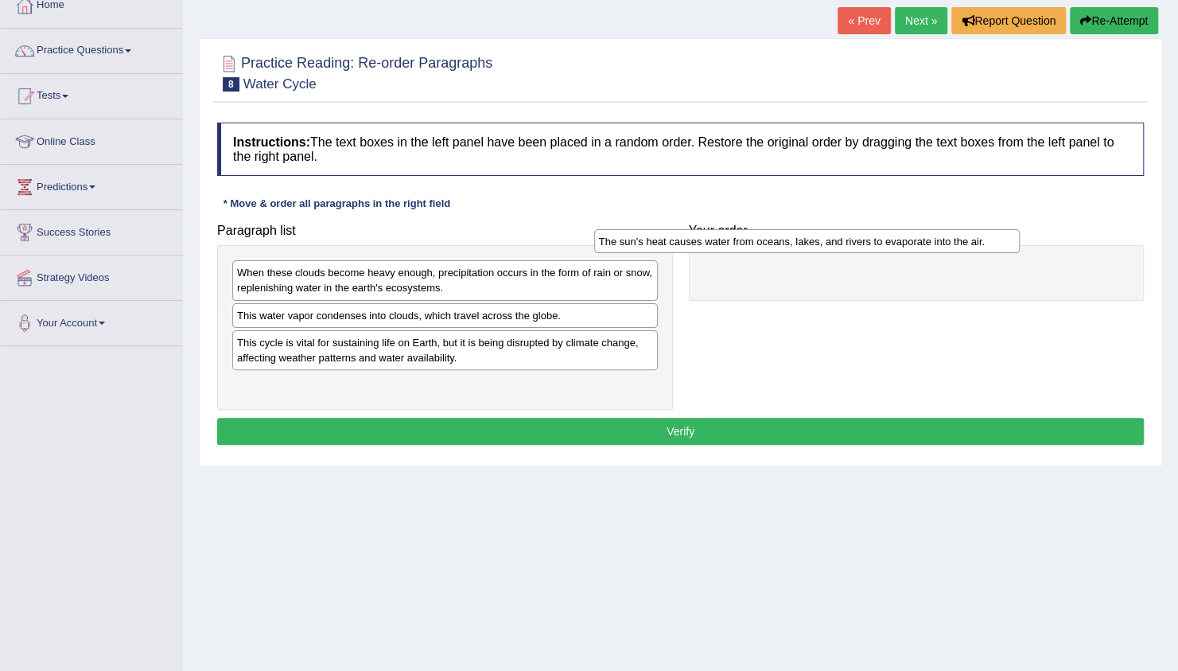
drag, startPoint x: 505, startPoint y: 388, endPoint x: 868, endPoint y: 247, distance: 389.4
click at [868, 247] on div "The sun's heat causes water from oceans, lakes, and rivers to evaporate into th…" at bounding box center [807, 241] width 426 height 24
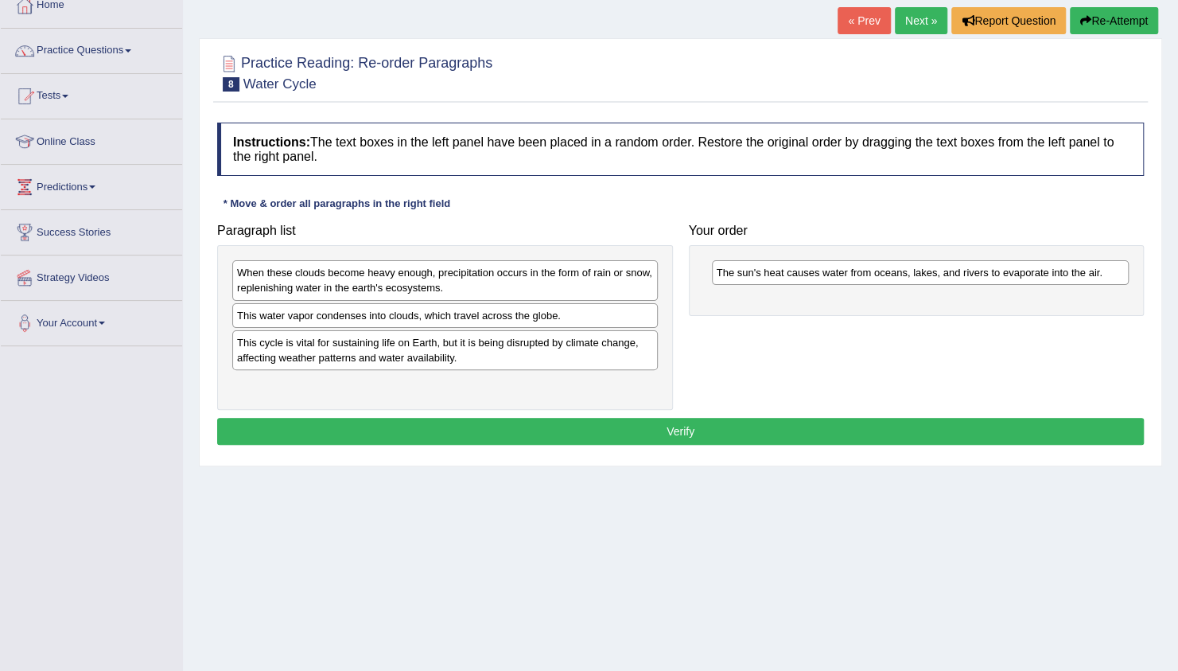
drag, startPoint x: 868, startPoint y: 247, endPoint x: 741, endPoint y: 333, distance: 154.0
click at [741, 333] on div "Paragraph list When these clouds become heavy enough, precipitation occurs in t…" at bounding box center [680, 313] width 943 height 195
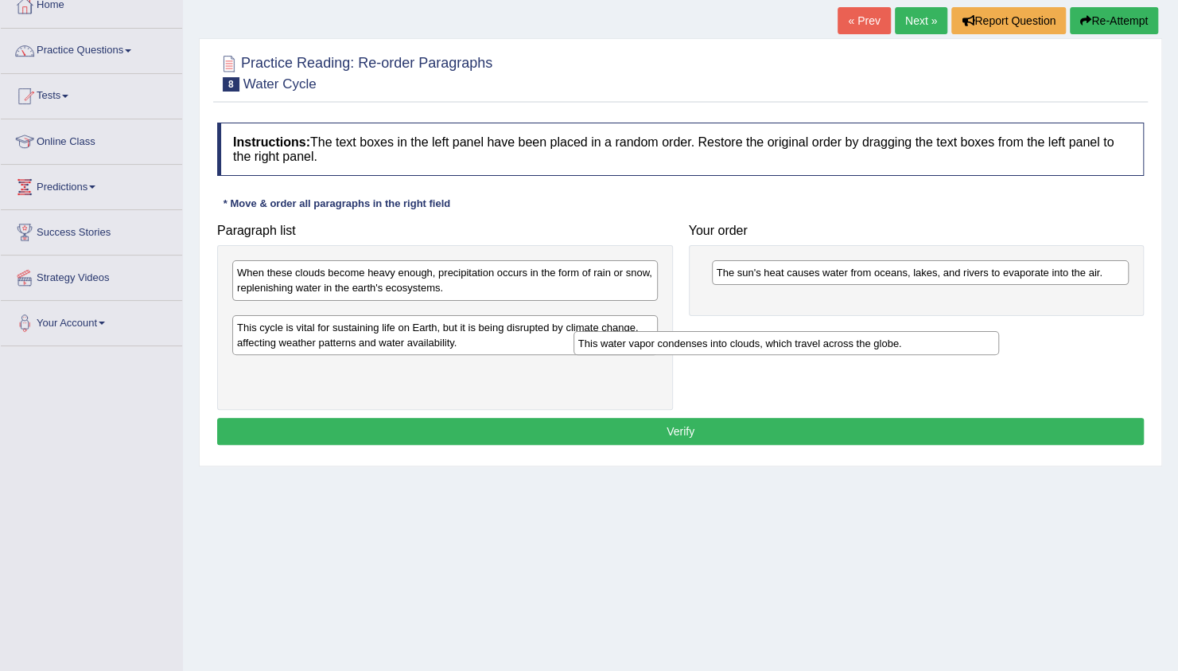
drag, startPoint x: 600, startPoint y: 323, endPoint x: 947, endPoint y: 349, distance: 347.8
click at [947, 349] on div "This water vapor condenses into clouds, which travel across the globe." at bounding box center [786, 343] width 426 height 24
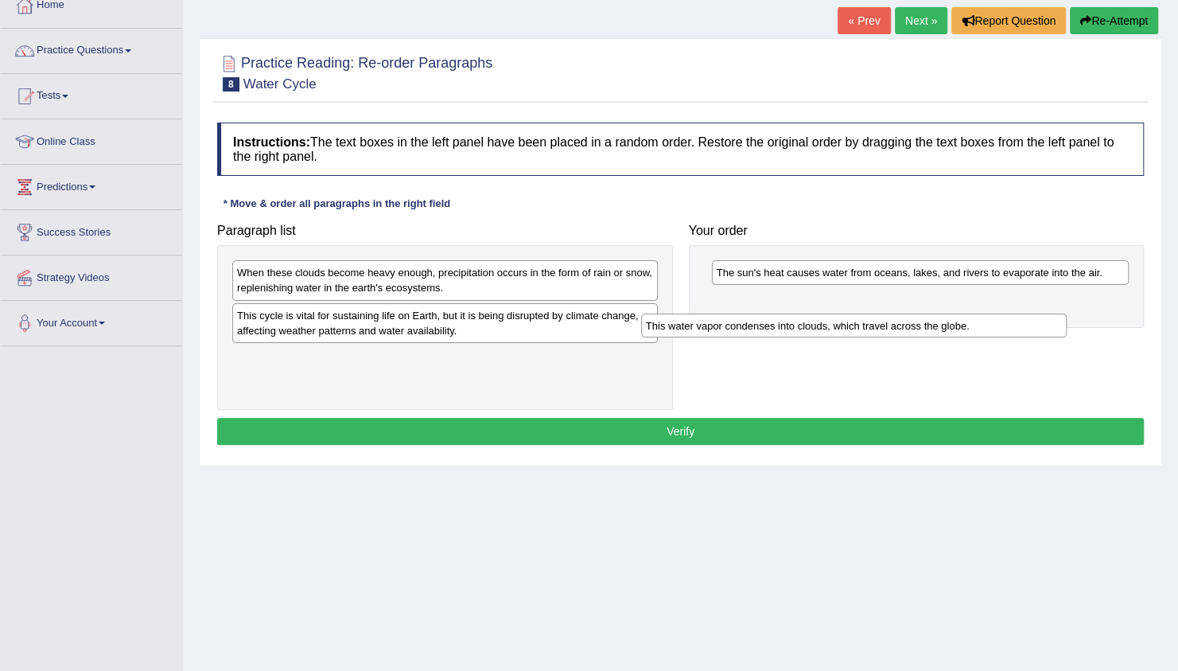
drag, startPoint x: 517, startPoint y: 318, endPoint x: 926, endPoint y: 329, distance: 409.0
click at [926, 329] on div "This water vapor condenses into clouds, which travel across the globe." at bounding box center [854, 325] width 426 height 24
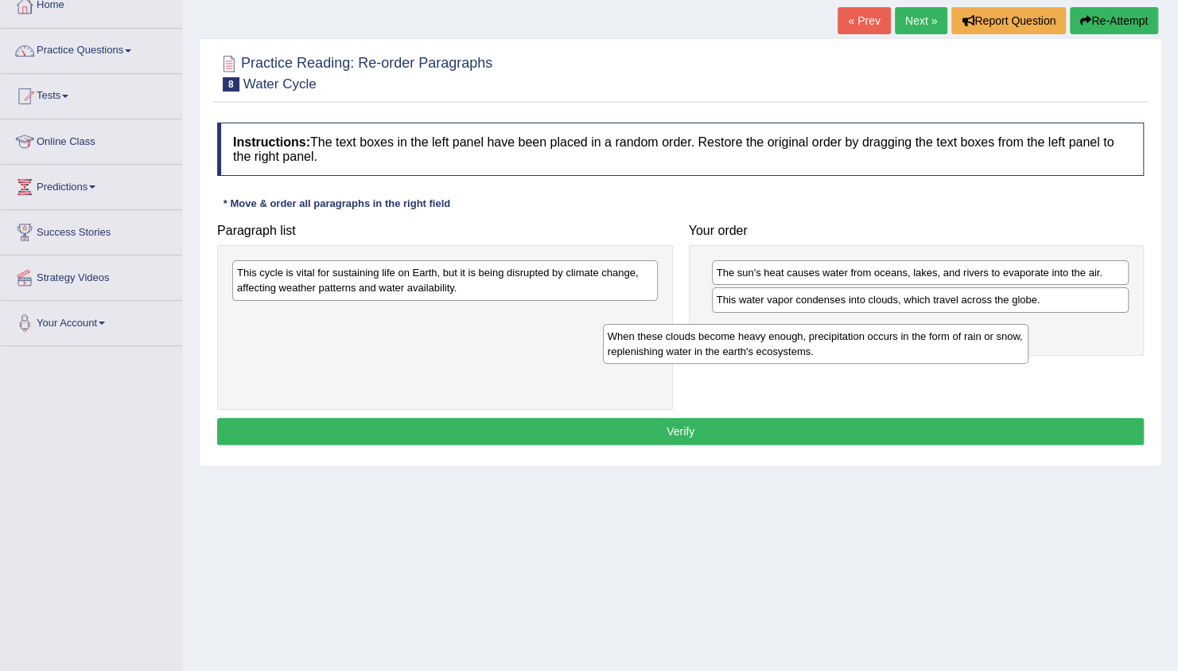
drag, startPoint x: 572, startPoint y: 288, endPoint x: 944, endPoint y: 352, distance: 377.7
click at [944, 352] on div "When these clouds become heavy enough, precipitation occurs in the form of rain…" at bounding box center [816, 344] width 426 height 40
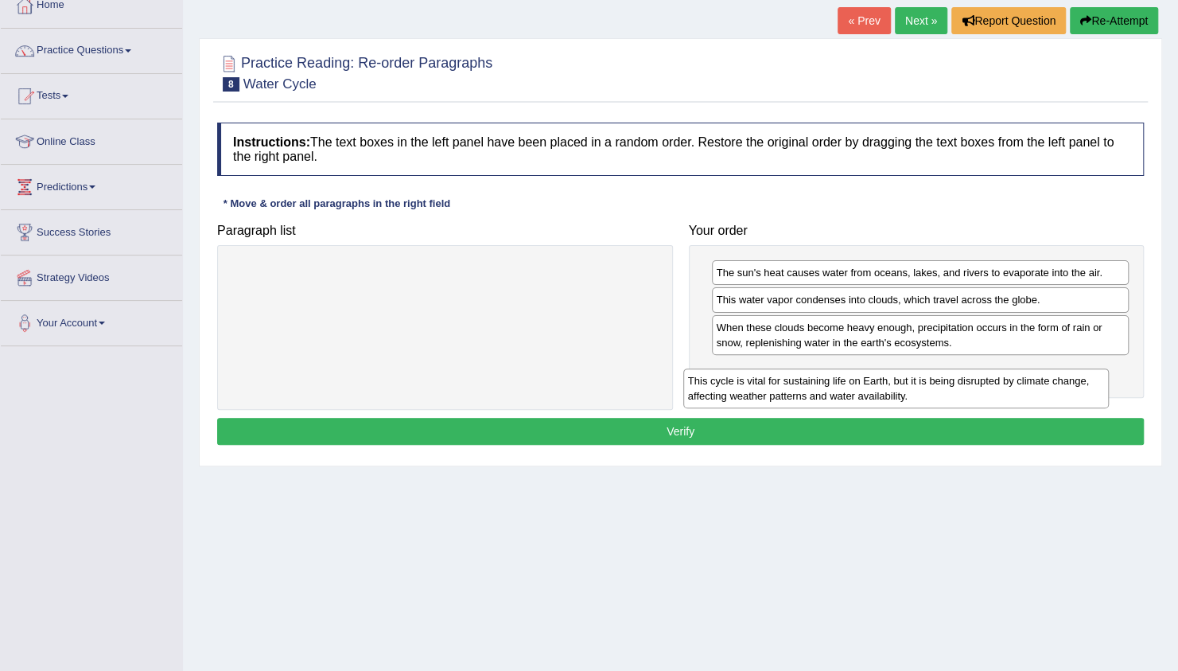
drag, startPoint x: 497, startPoint y: 282, endPoint x: 950, endPoint y: 373, distance: 461.7
click at [950, 373] on div "This cycle is vital for sustaining life on Earth, but it is being disrupted by …" at bounding box center [896, 388] width 426 height 40
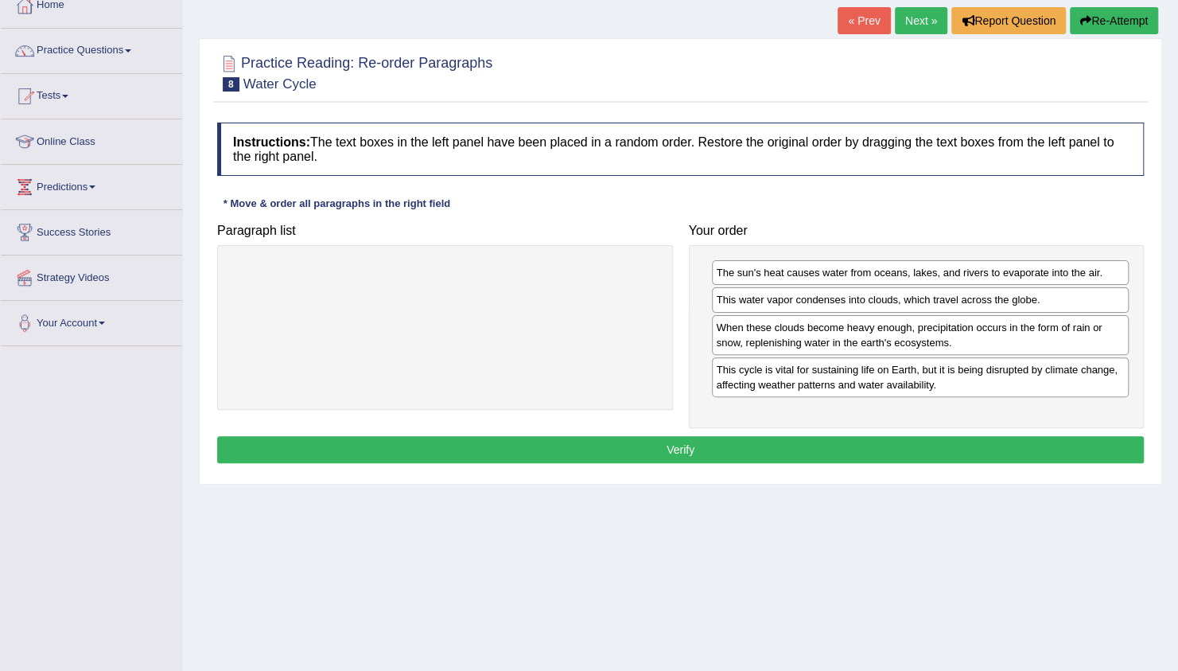
click at [864, 445] on button "Verify" at bounding box center [680, 449] width 927 height 27
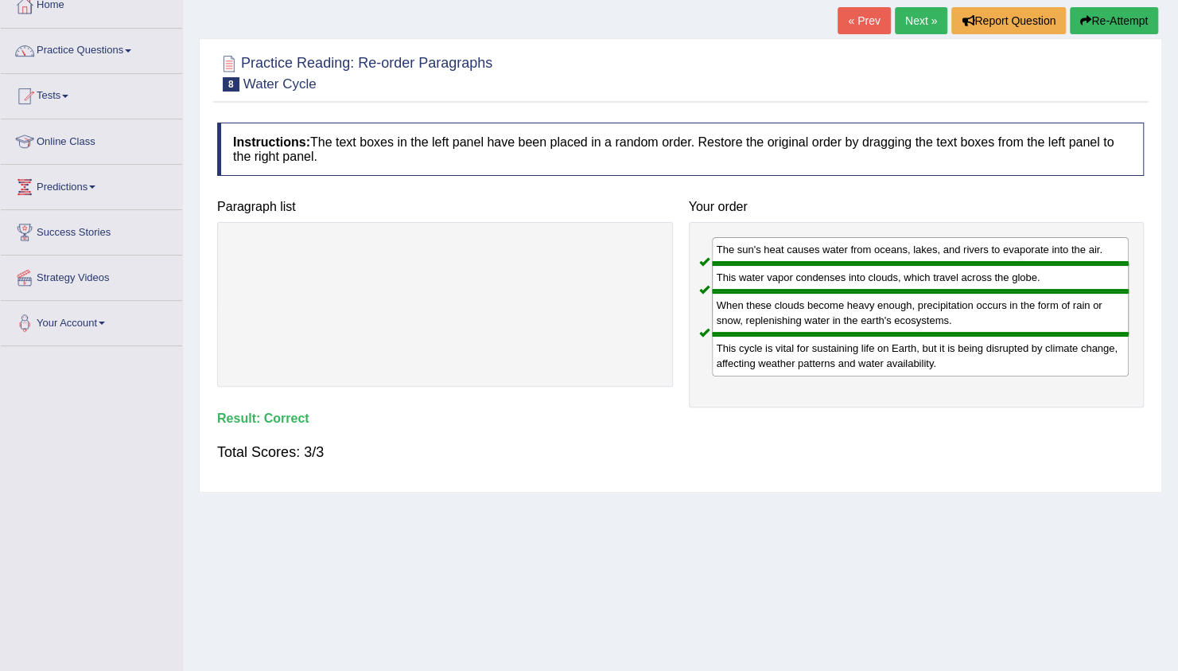
click at [922, 24] on link "Next »" at bounding box center [921, 20] width 52 height 27
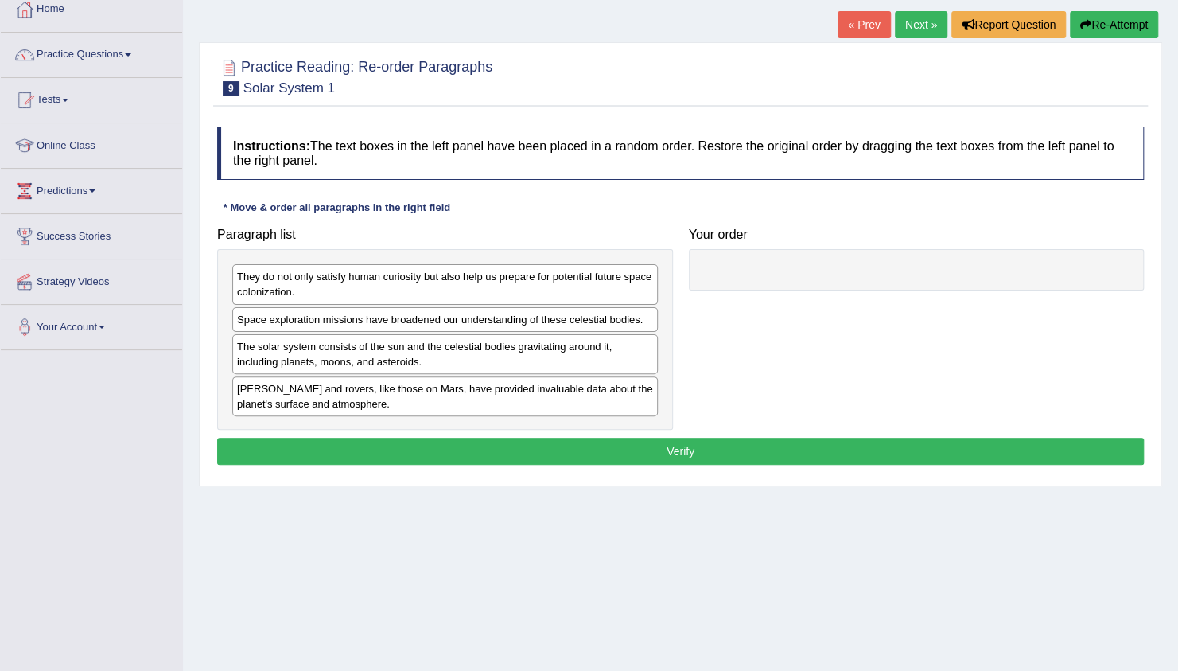
scroll to position [95, 0]
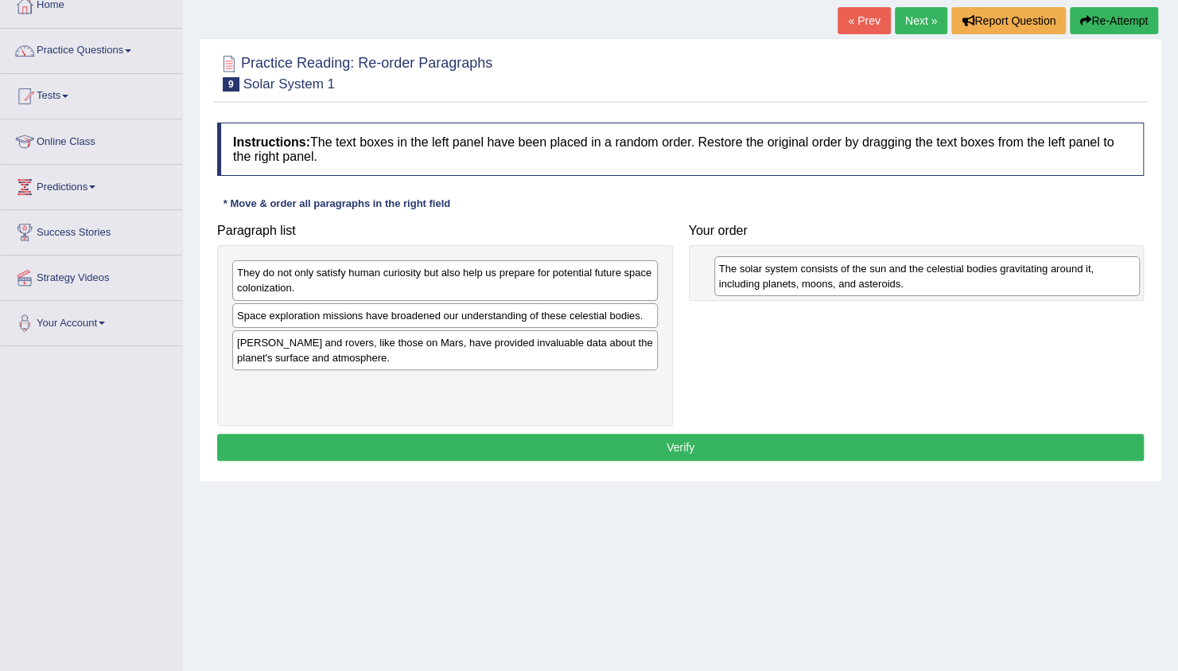
drag, startPoint x: 385, startPoint y: 360, endPoint x: 867, endPoint y: 288, distance: 487.4
click at [867, 288] on div "The solar system consists of the sun and the celestial bodies gravitating aroun…" at bounding box center [927, 276] width 426 height 40
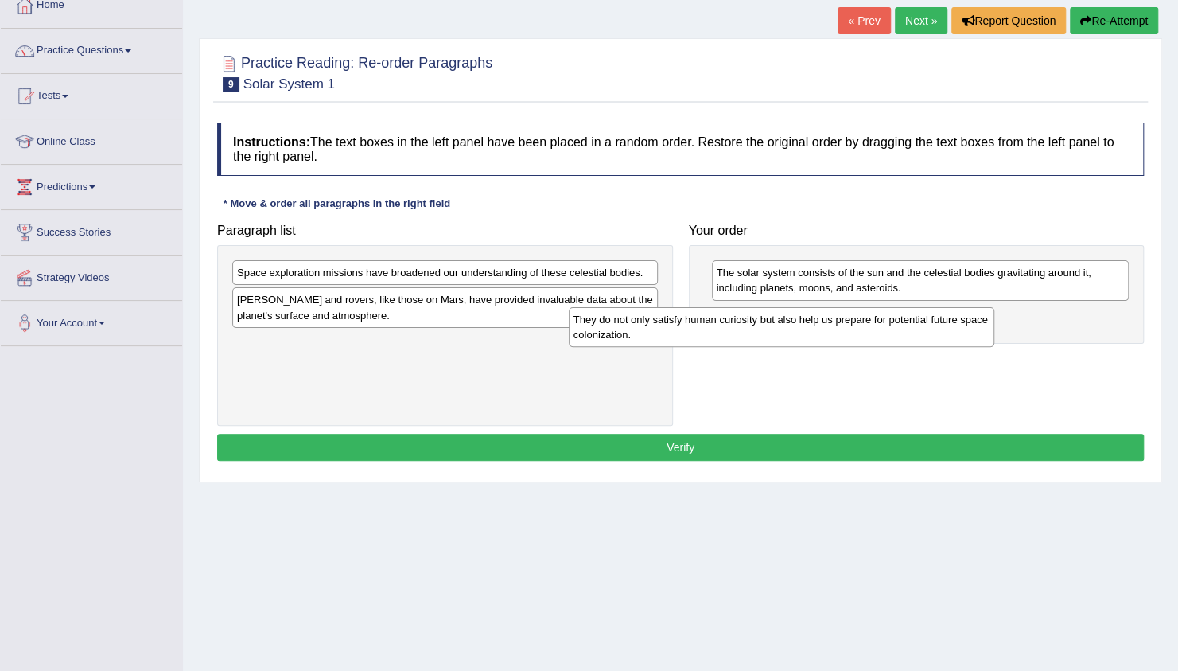
drag, startPoint x: 535, startPoint y: 274, endPoint x: 900, endPoint y: 315, distance: 368.1
click at [900, 315] on div "They do not only satisfy human curiosity but also help us prepare for potential…" at bounding box center [782, 327] width 426 height 40
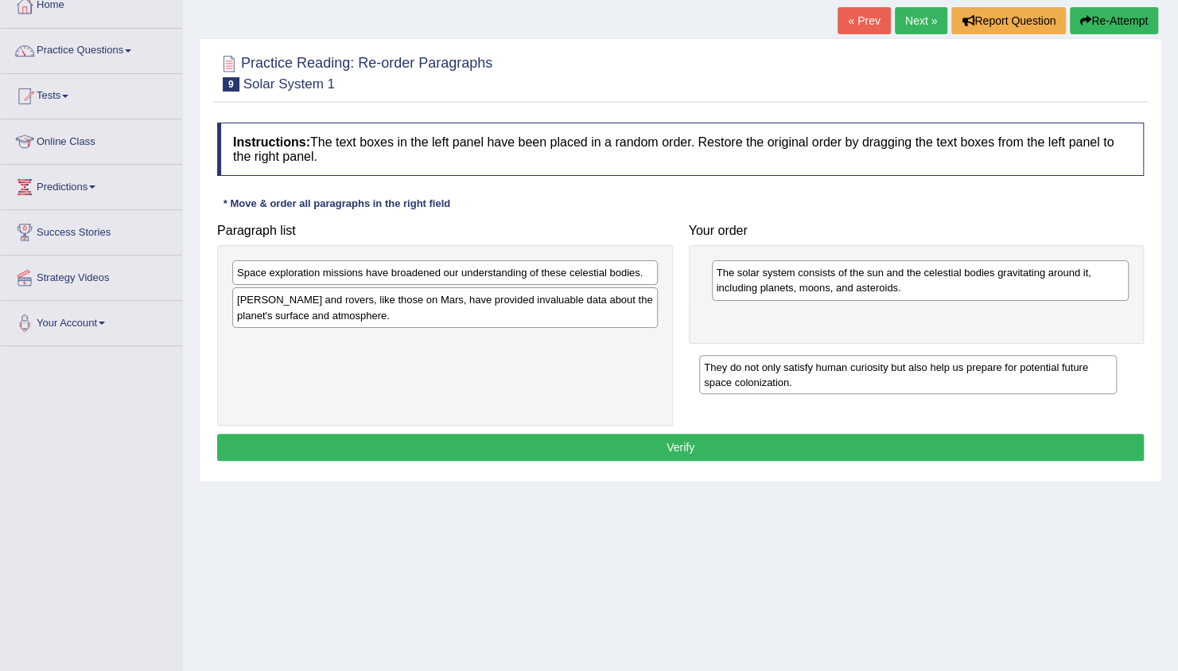
drag, startPoint x: 871, startPoint y: 323, endPoint x: 859, endPoint y: 376, distance: 54.6
click at [859, 376] on div "They do not only satisfy human curiosity but also help us prepare for potential…" at bounding box center [908, 375] width 418 height 40
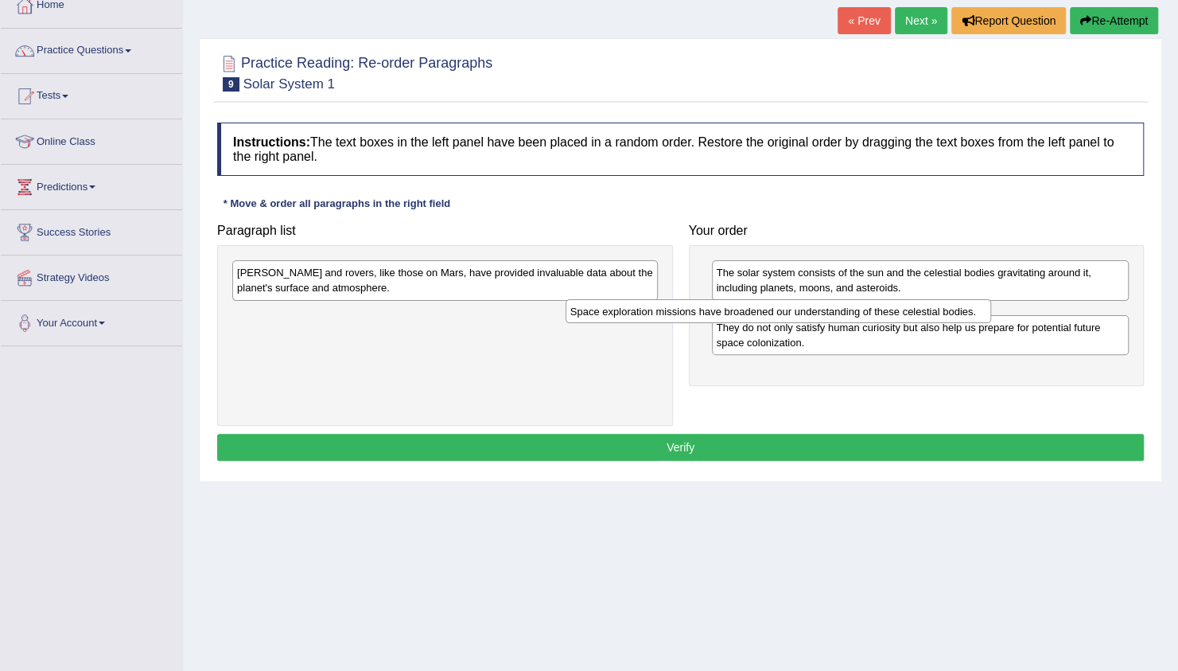
drag, startPoint x: 546, startPoint y: 274, endPoint x: 888, endPoint y: 305, distance: 343.4
click at [888, 305] on div "Space exploration missions have broadened our understanding of these celestial …" at bounding box center [779, 311] width 426 height 24
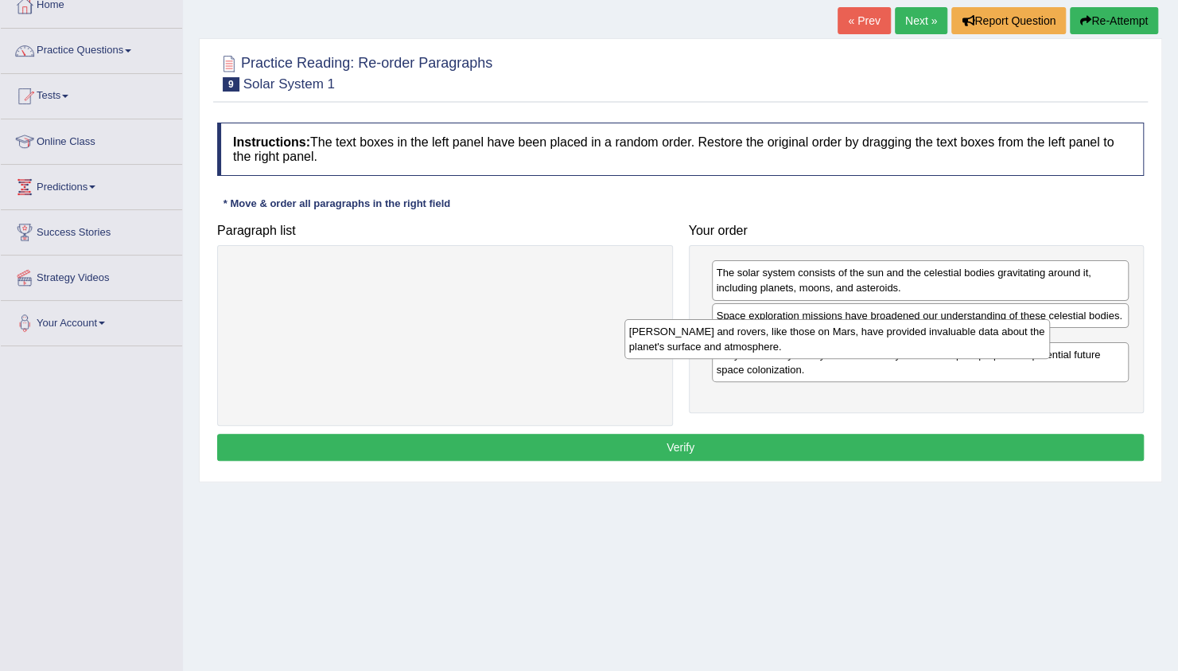
drag, startPoint x: 533, startPoint y: 267, endPoint x: 927, endPoint y: 326, distance: 398.9
click at [927, 326] on div "Landers and rovers, like those on Mars, have provided invaluable data about the…" at bounding box center [837, 339] width 426 height 40
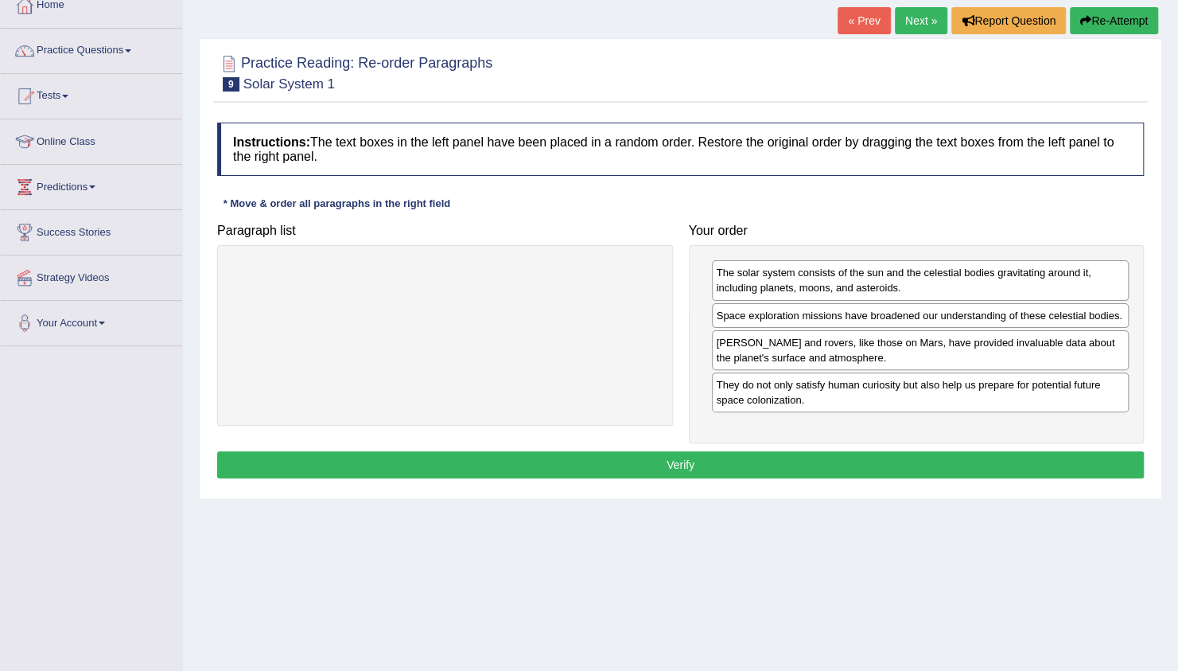
click at [794, 472] on button "Verify" at bounding box center [680, 464] width 927 height 27
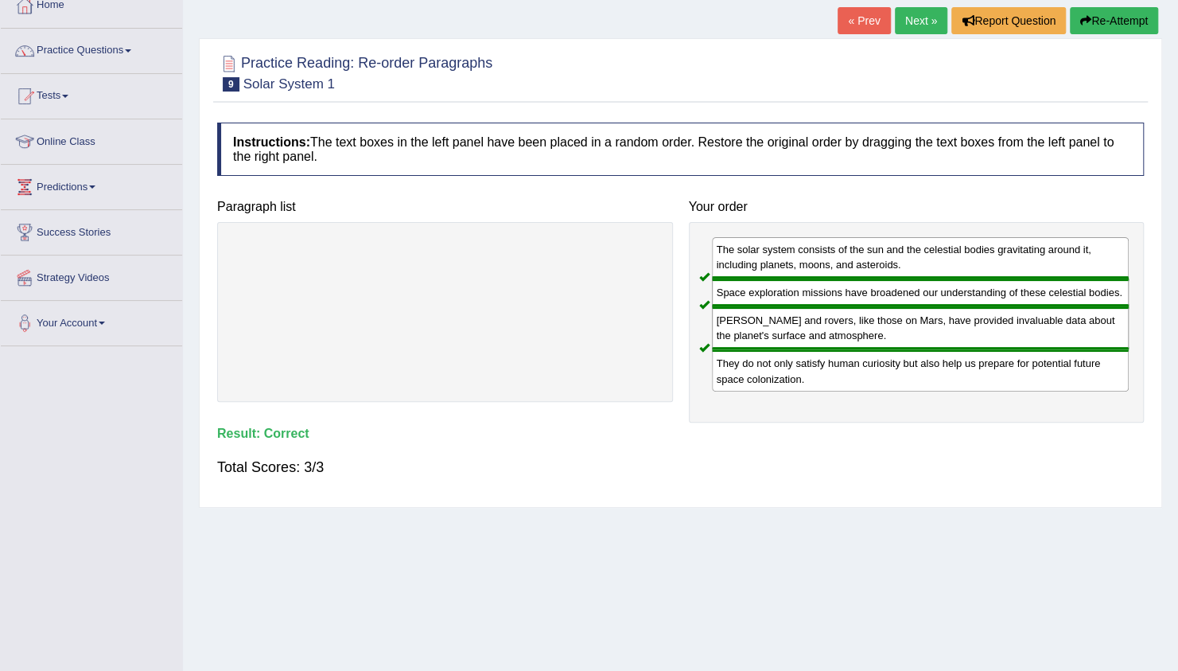
click at [904, 16] on link "Next »" at bounding box center [921, 20] width 52 height 27
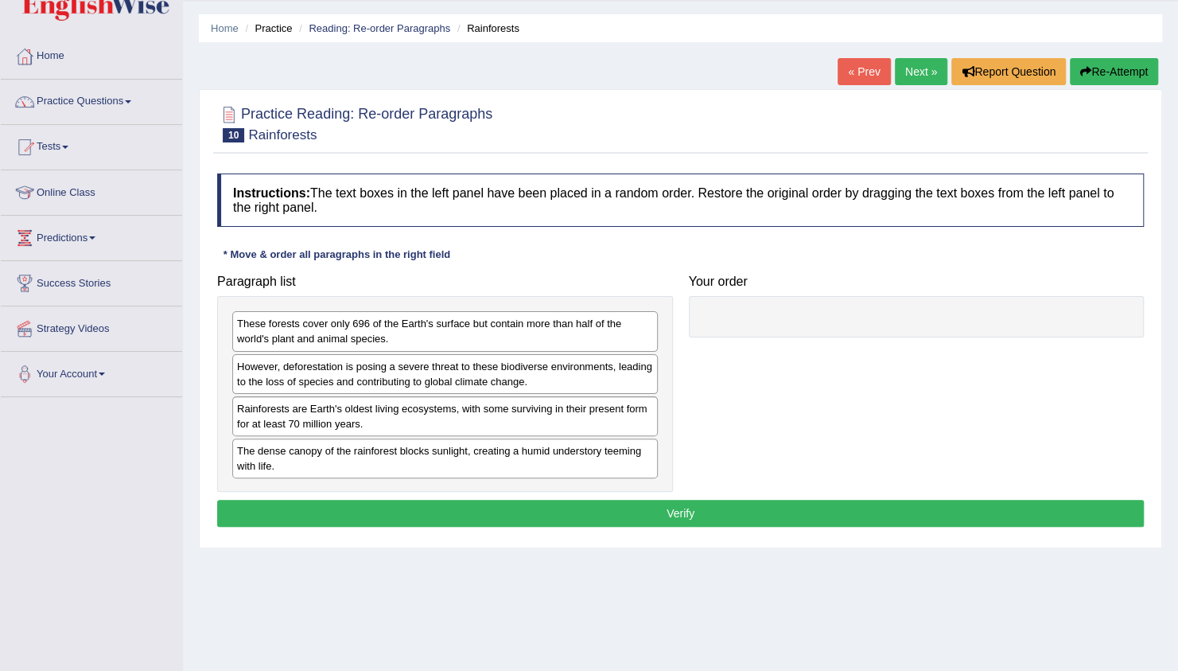
scroll to position [64, 0]
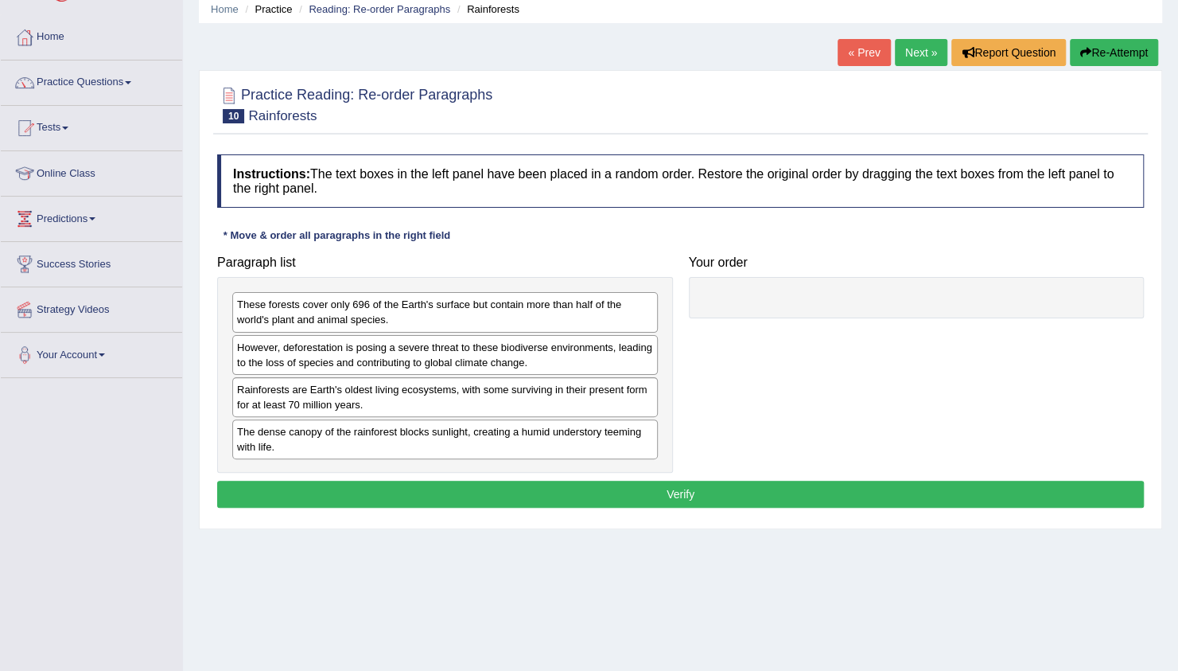
click at [424, 549] on div "Home Practice Reading: Re-order Paragraphs Rainforests « Prev Next » Report Que…" at bounding box center [680, 333] width 995 height 795
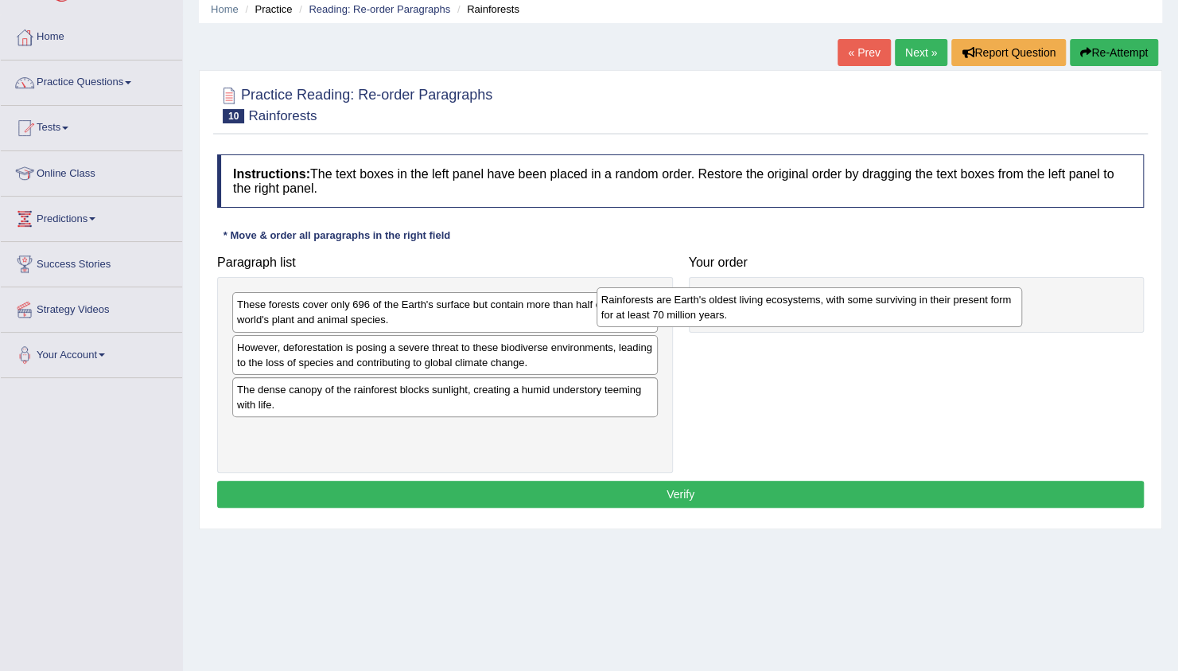
drag, startPoint x: 536, startPoint y: 394, endPoint x: 900, endPoint y: 305, distance: 374.8
click at [900, 305] on div "Rainforests are Earth's oldest living ecosystems, with some surviving in their …" at bounding box center [810, 307] width 426 height 40
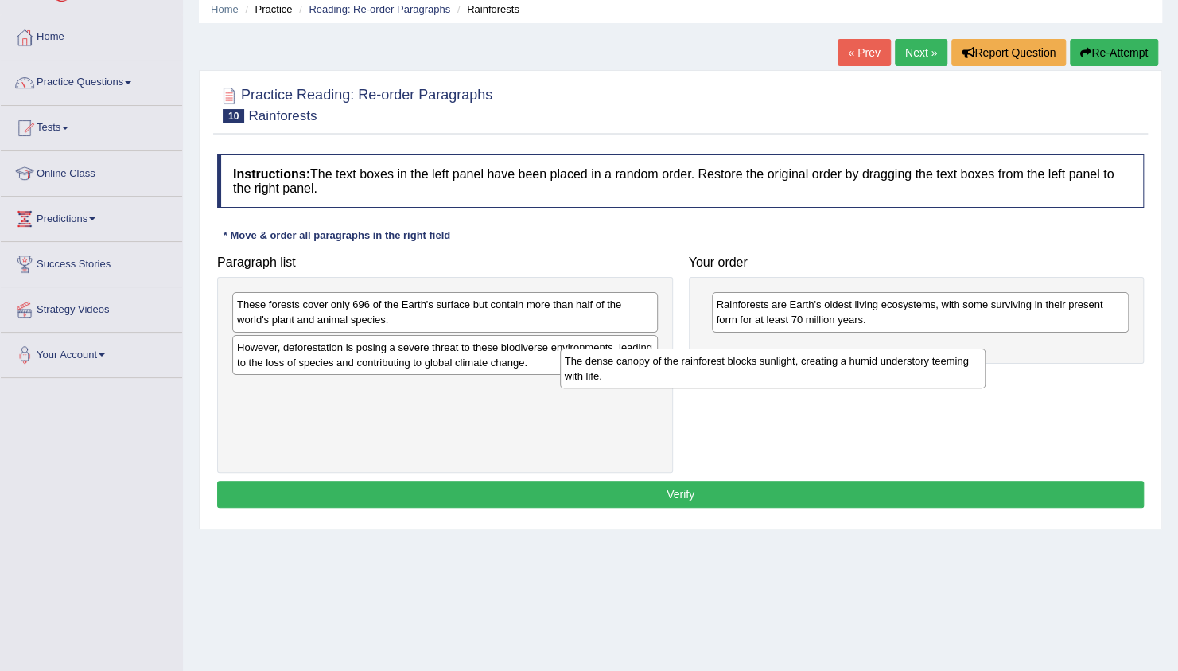
drag, startPoint x: 501, startPoint y: 401, endPoint x: 869, endPoint y: 377, distance: 368.3
click at [869, 377] on div "The dense canopy of the rainforest blocks sunlight, creating a humid understory…" at bounding box center [773, 368] width 426 height 40
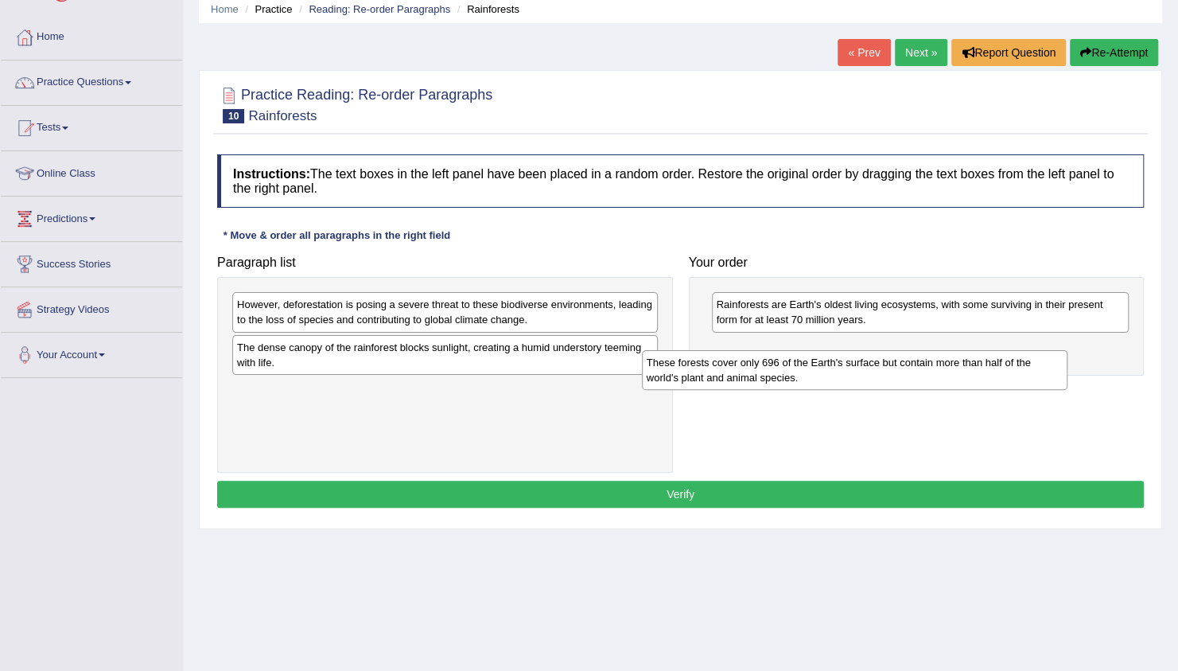
drag, startPoint x: 538, startPoint y: 320, endPoint x: 969, endPoint y: 369, distance: 433.9
click at [969, 369] on div "These forests cover only 696 of the Earth's surface but contain more than half …" at bounding box center [855, 370] width 426 height 40
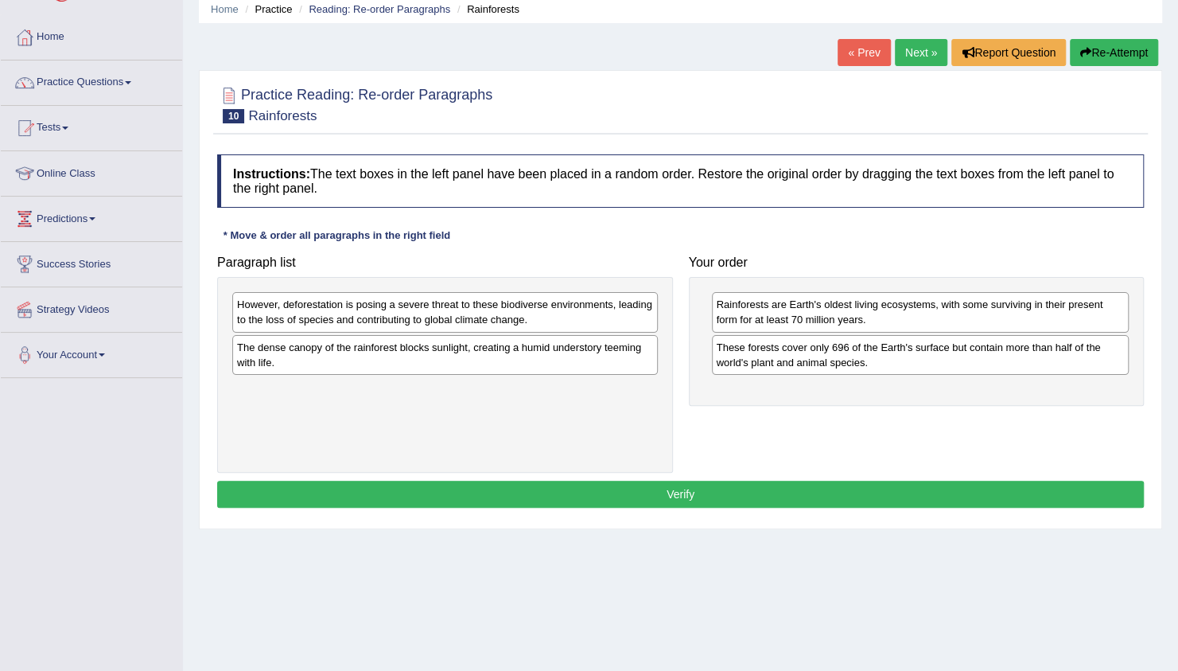
click at [740, 437] on div "Paragraph list However, deforestation is posing a severe threat to these biodiv…" at bounding box center [680, 359] width 943 height 225
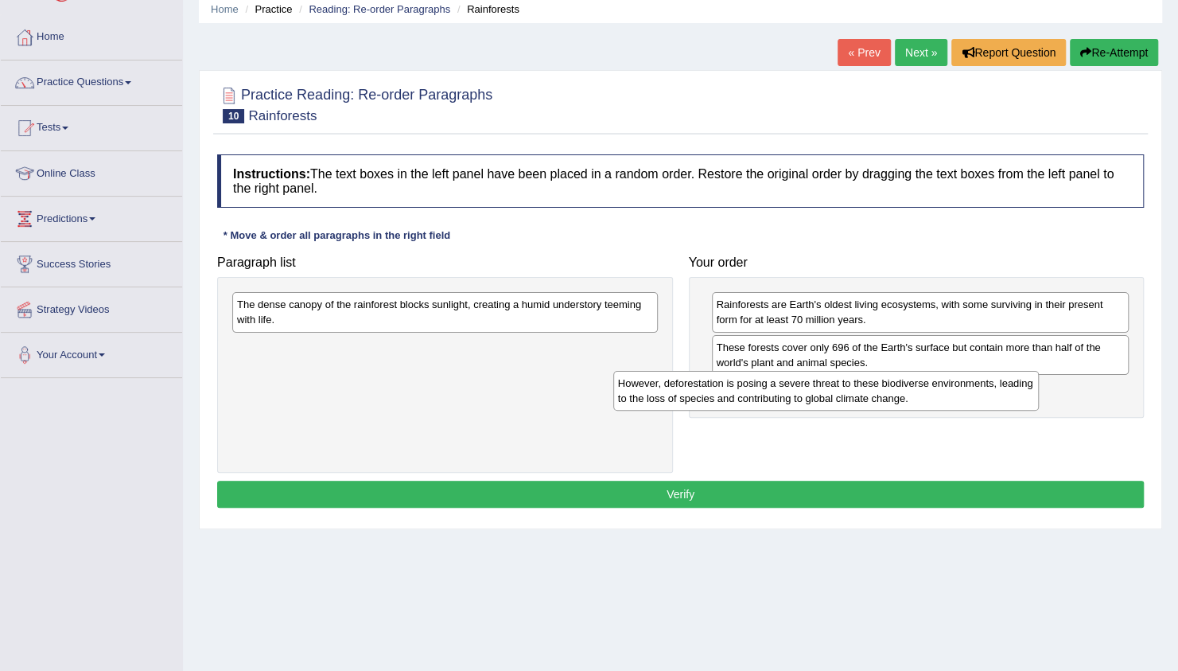
drag, startPoint x: 453, startPoint y: 326, endPoint x: 824, endPoint y: 403, distance: 378.6
click at [824, 403] on div "However, deforestation is posing a severe threat to these biodiverse environmen…" at bounding box center [826, 391] width 426 height 40
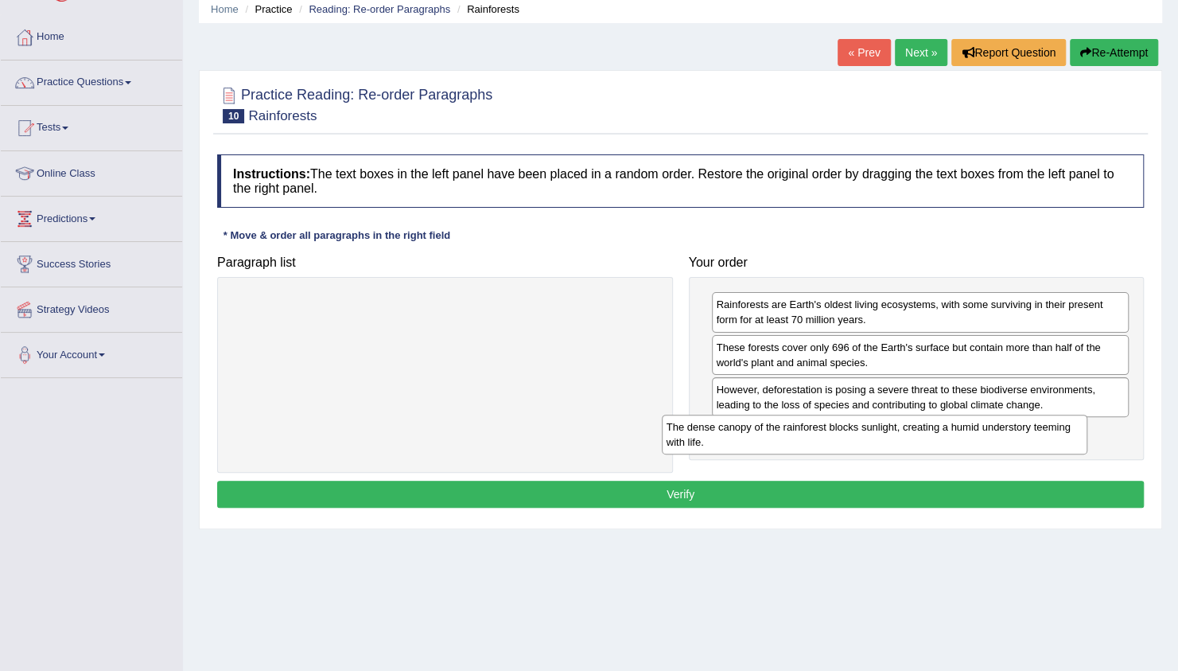
drag, startPoint x: 507, startPoint y: 311, endPoint x: 937, endPoint y: 434, distance: 446.7
click at [937, 434] on div "The dense canopy of the rainforest blocks sunlight, creating a humid understory…" at bounding box center [875, 434] width 426 height 40
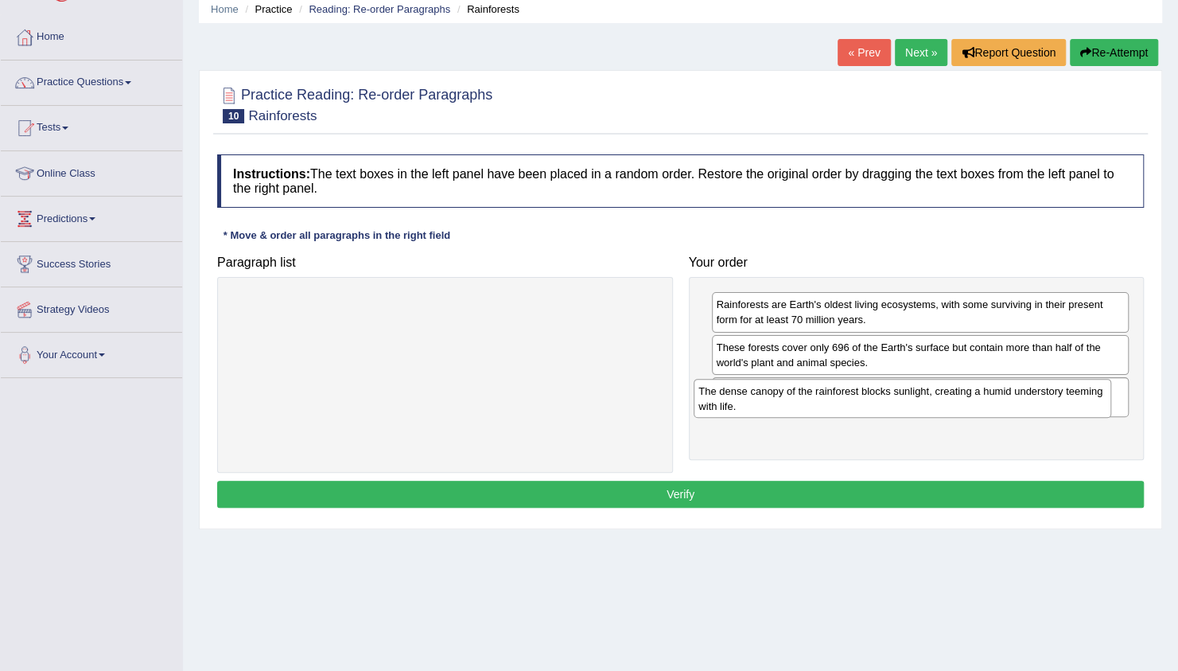
drag, startPoint x: 898, startPoint y: 436, endPoint x: 877, endPoint y: 390, distance: 50.9
click at [877, 390] on div "The dense canopy of the rainforest blocks sunlight, creating a humid understory…" at bounding box center [903, 399] width 418 height 40
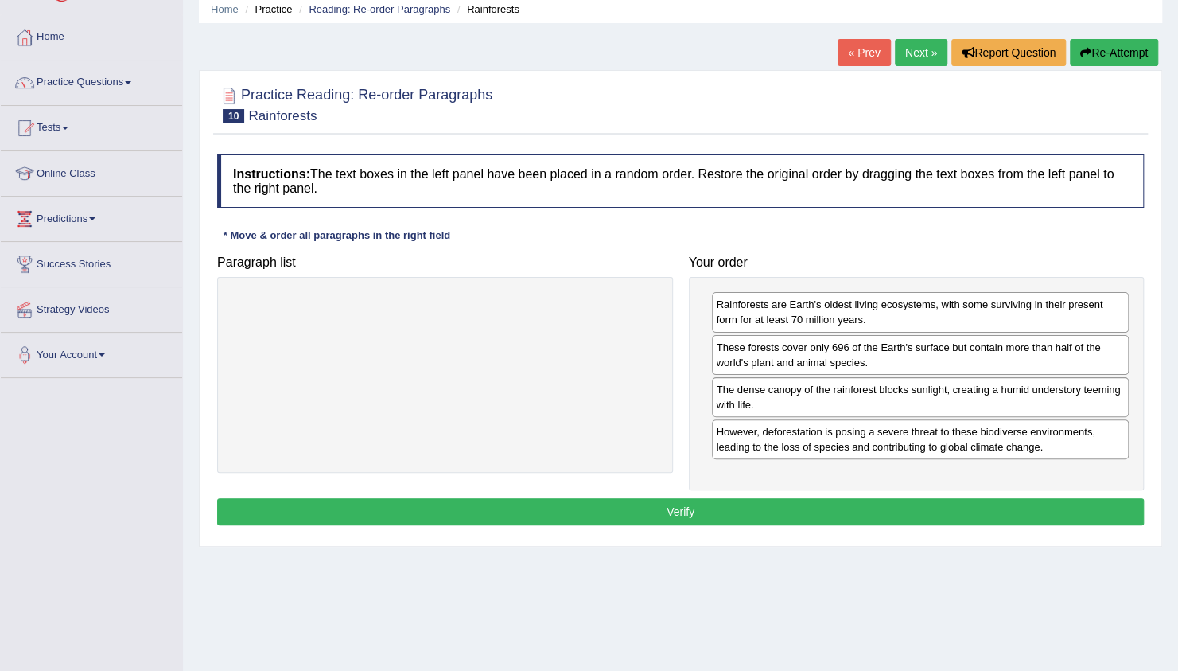
click at [780, 524] on div "Instructions: The text boxes in the left panel have been placed in a random ord…" at bounding box center [680, 341] width 935 height 391
click at [775, 516] on button "Verify" at bounding box center [680, 511] width 927 height 27
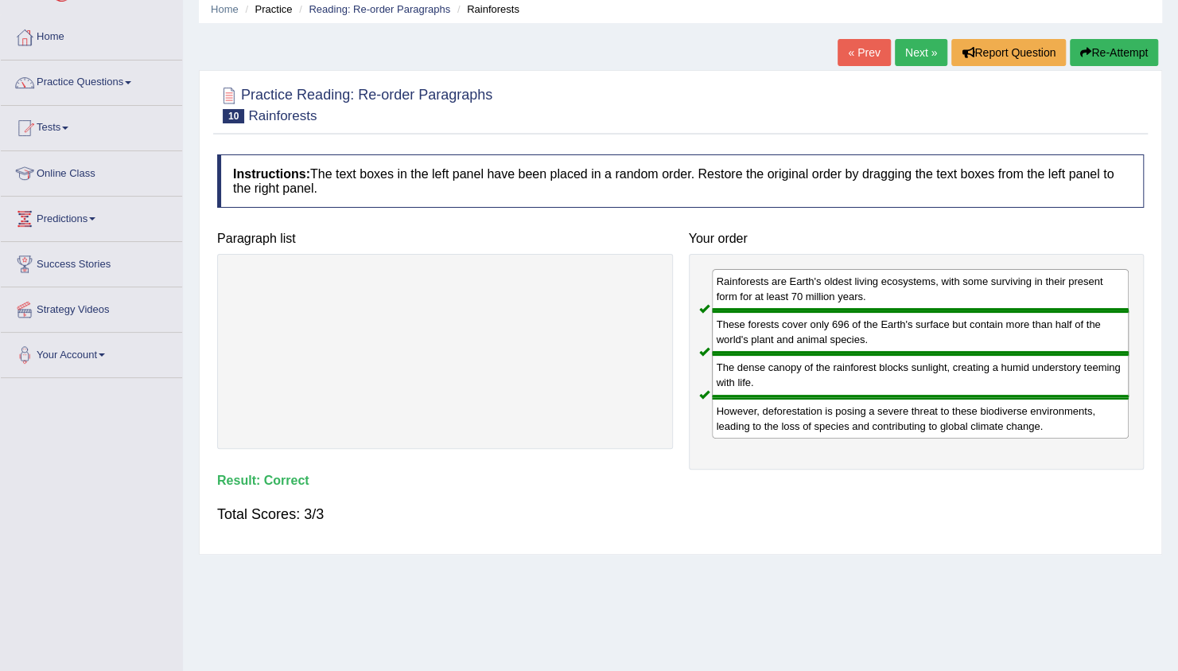
click at [917, 56] on link "Next »" at bounding box center [921, 52] width 52 height 27
